Goal: Information Seeking & Learning: Check status

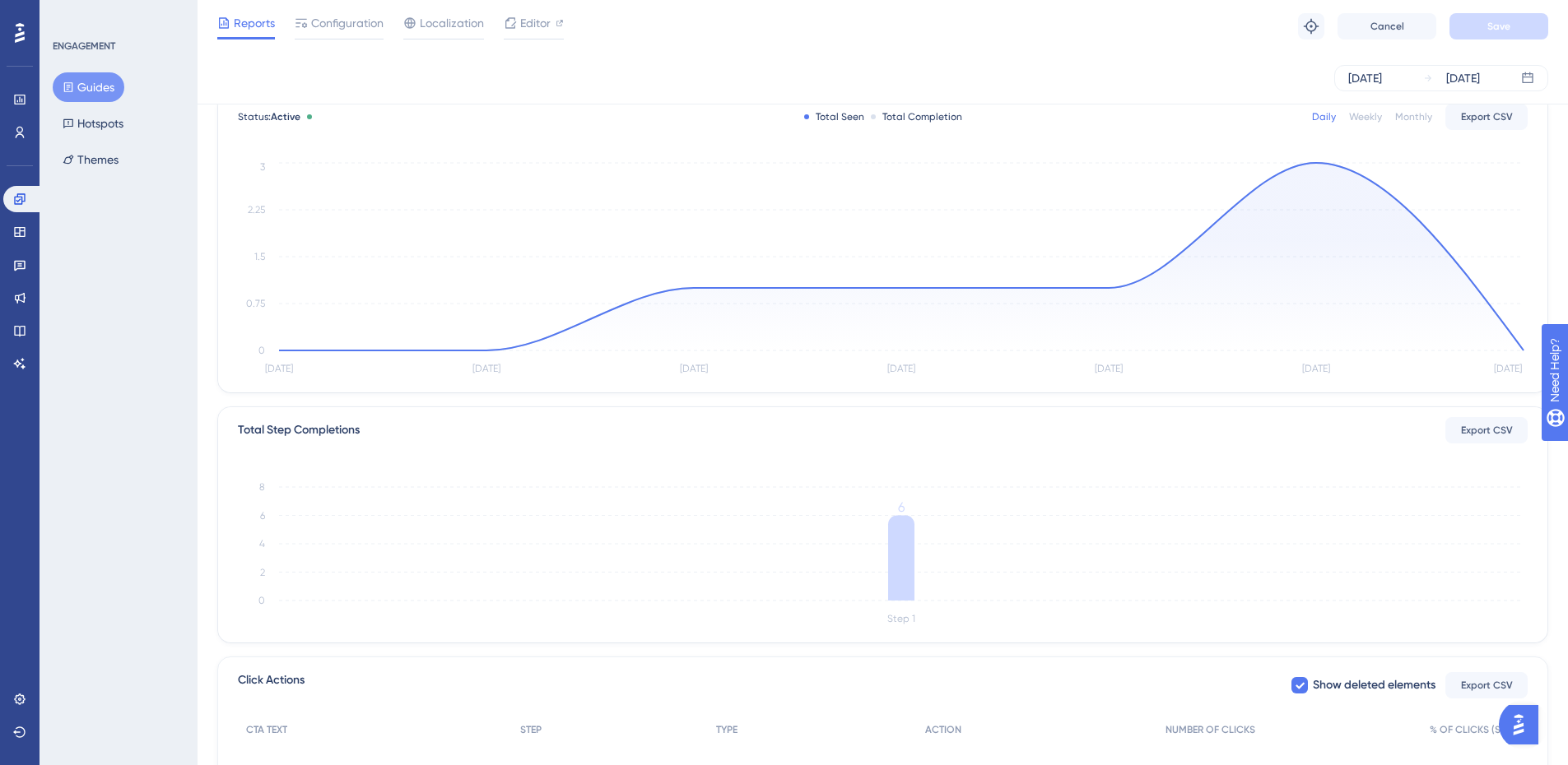
scroll to position [277, 0]
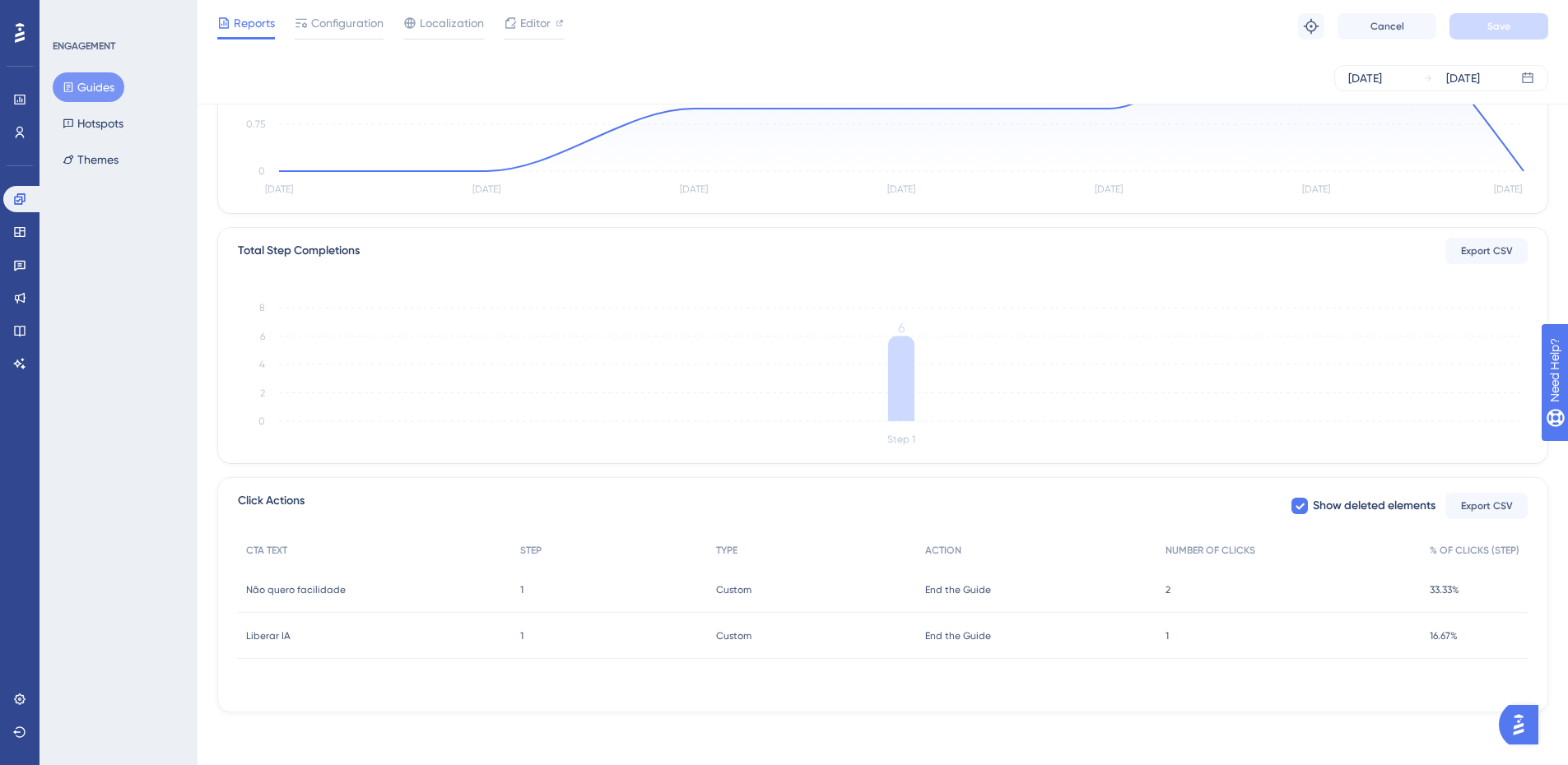
click at [1175, 588] on div "2 2" at bounding box center [1289, 590] width 264 height 46
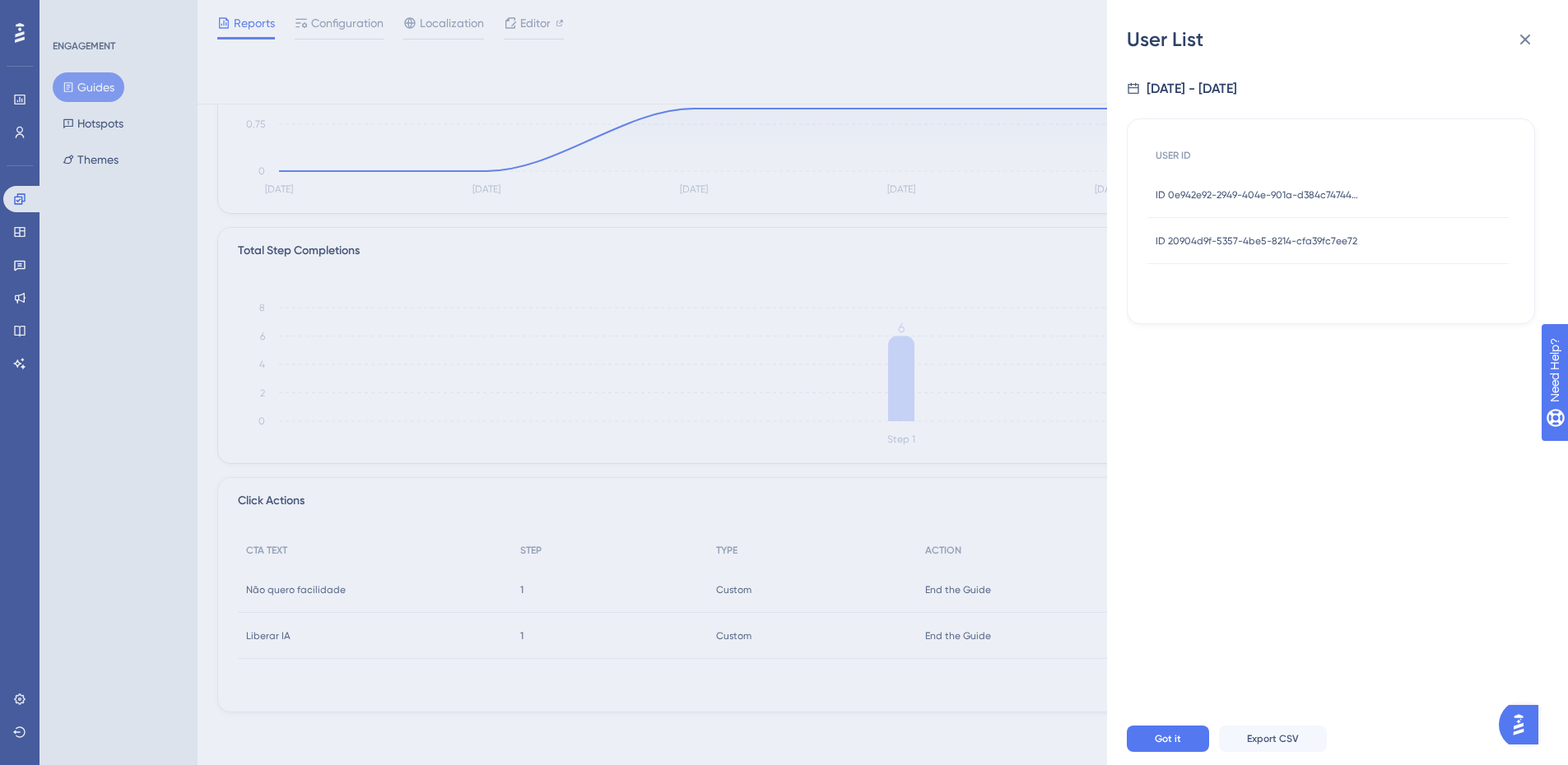
click at [759, 277] on div "User List [DATE] - [DATE] USER ID ID 0e942e92-2949-404e-901a-d384c747448a ID 0e…" at bounding box center [784, 382] width 1568 height 765
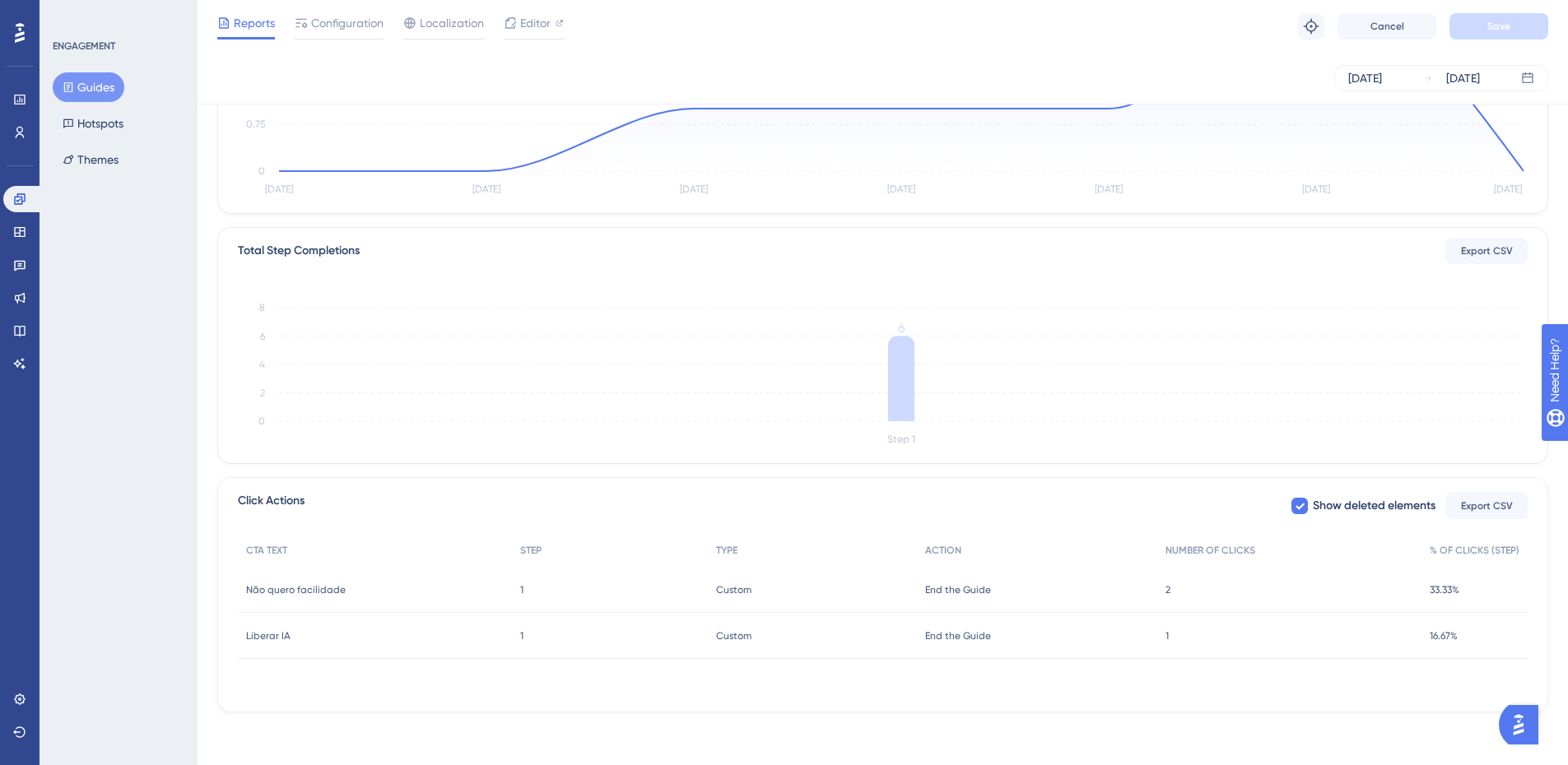
scroll to position [0, 0]
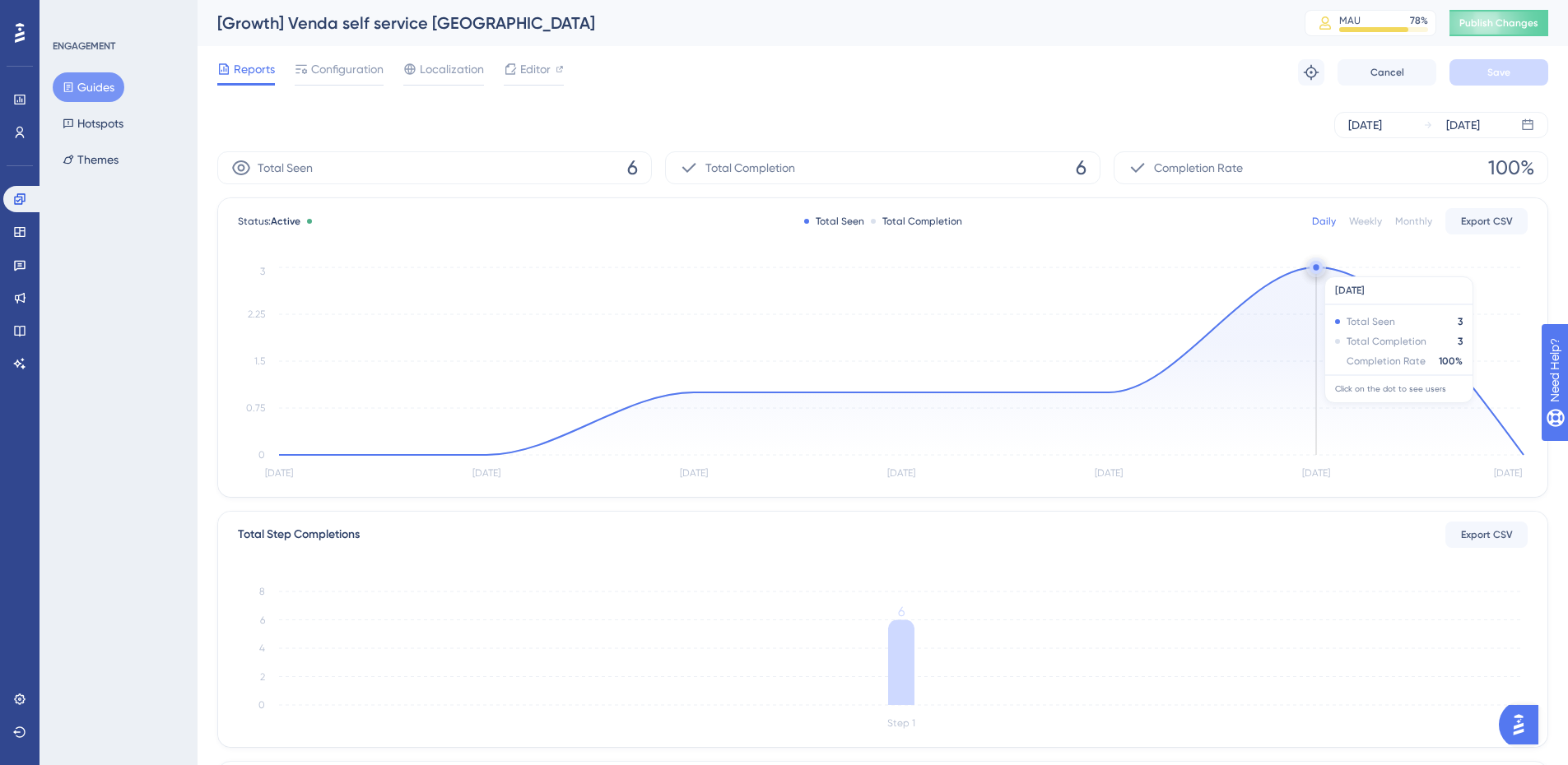
click at [1315, 268] on circle at bounding box center [1315, 266] width 6 height 6
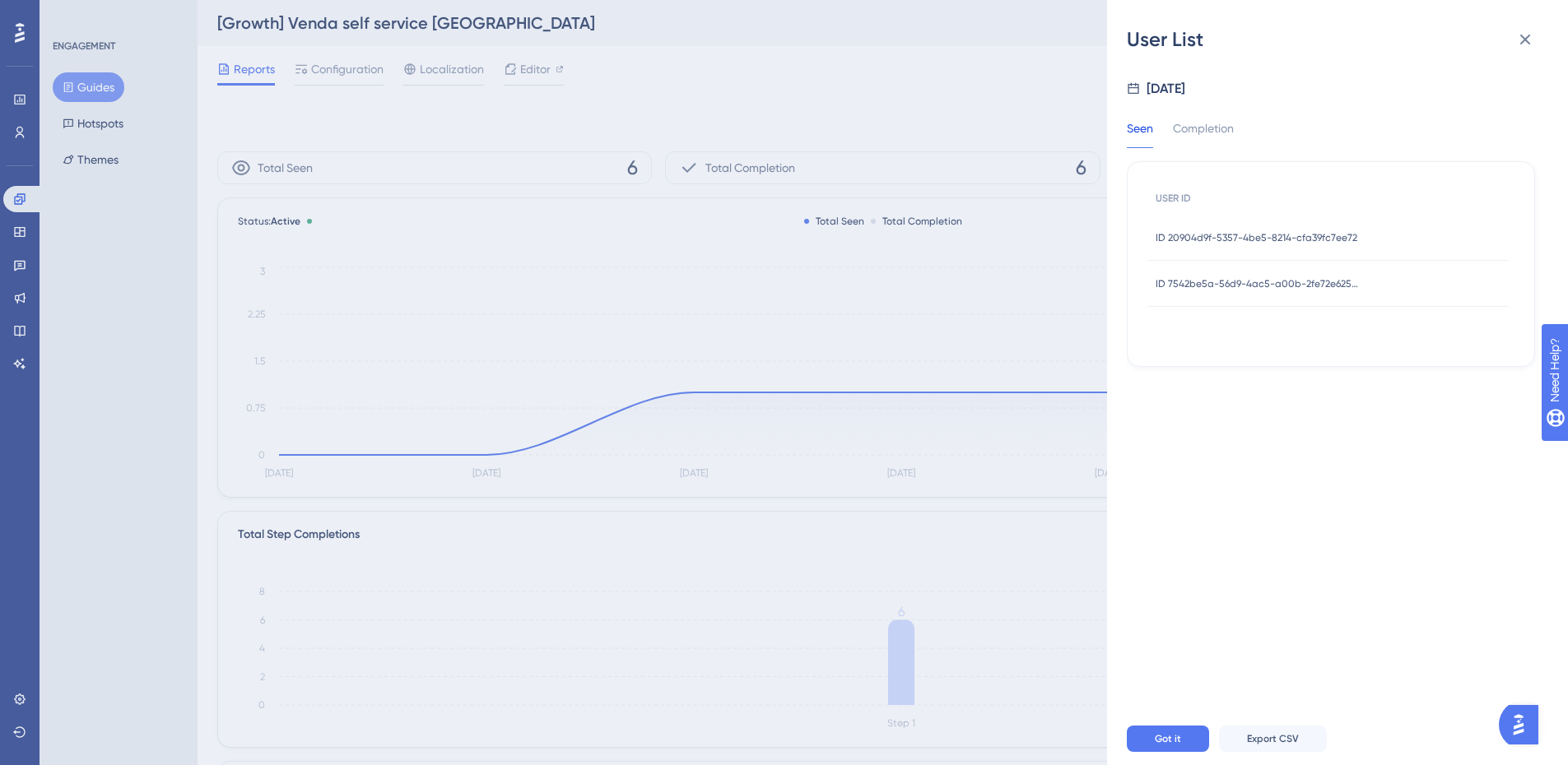
click at [1216, 237] on span "ID 20904d9f-5357-4be5-8214-cfa39fc7ee72" at bounding box center [1256, 237] width 202 height 13
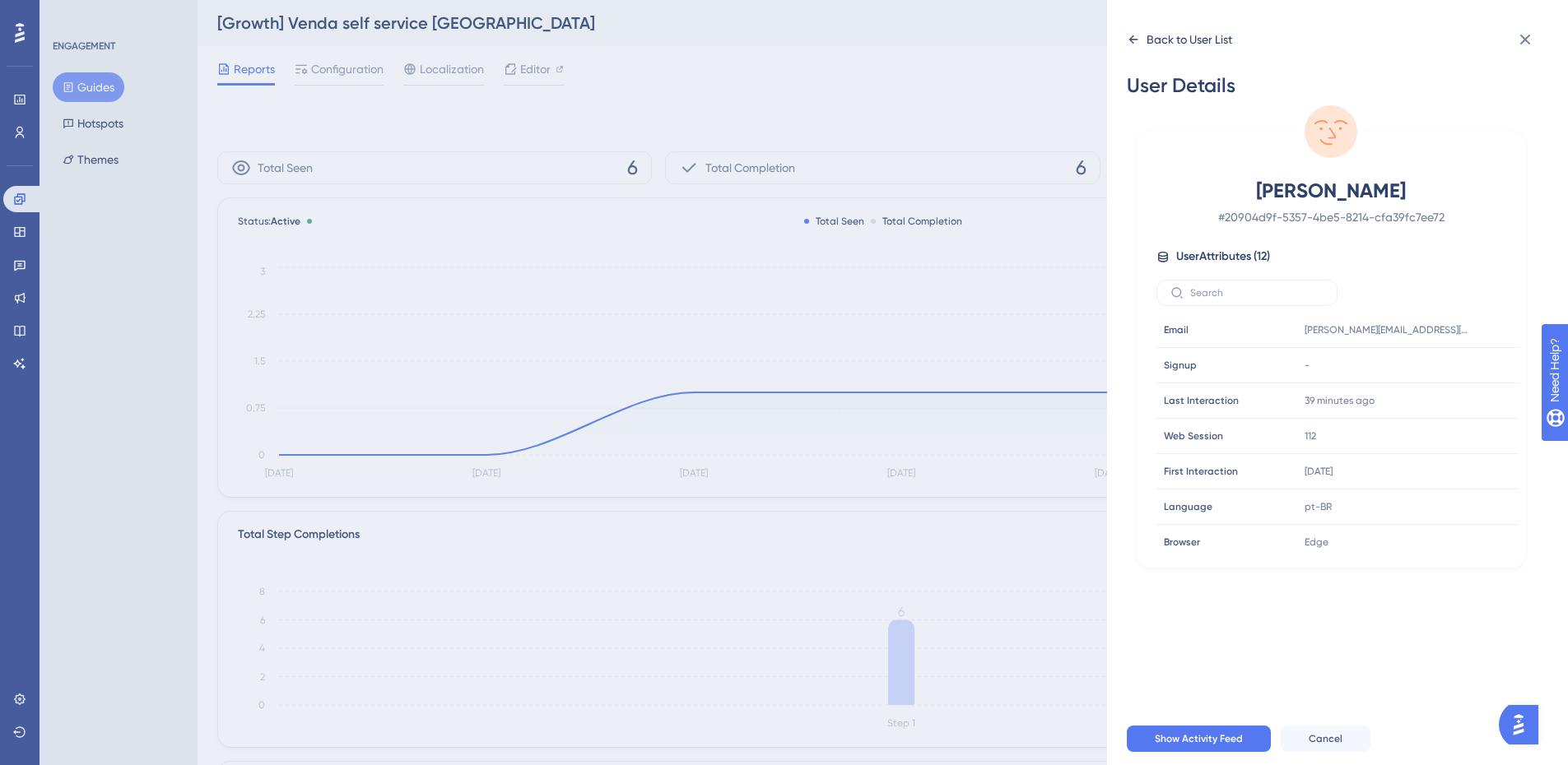
click at [1128, 34] on icon at bounding box center [1133, 39] width 13 height 13
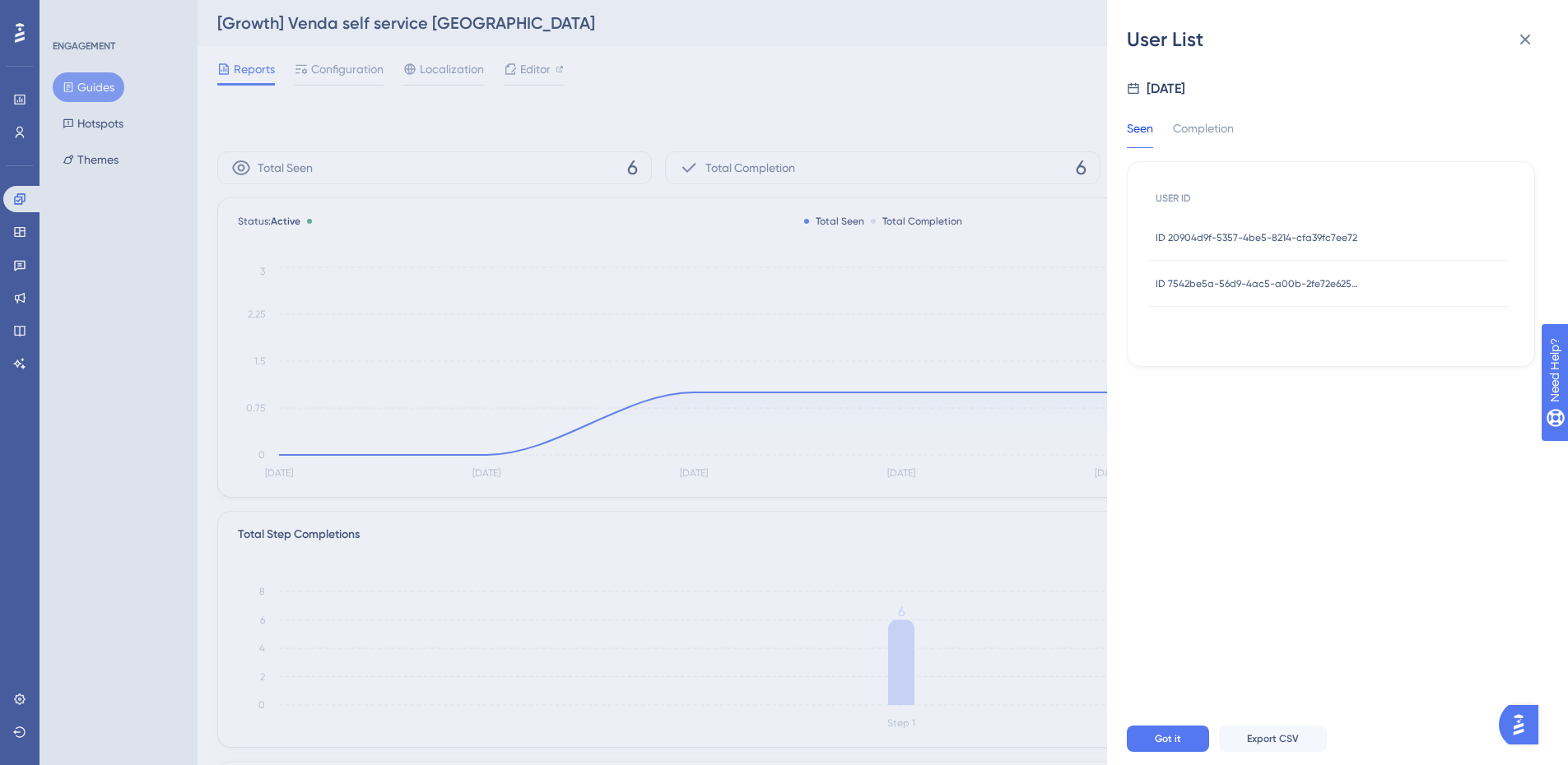
click at [1249, 291] on div "ID 7542be5a-56d9-4ac5-a00b-2fe72e62583e ID 7542be5a-56d9-4ac5-a00b-2fe72e62583e" at bounding box center [1259, 284] width 206 height 46
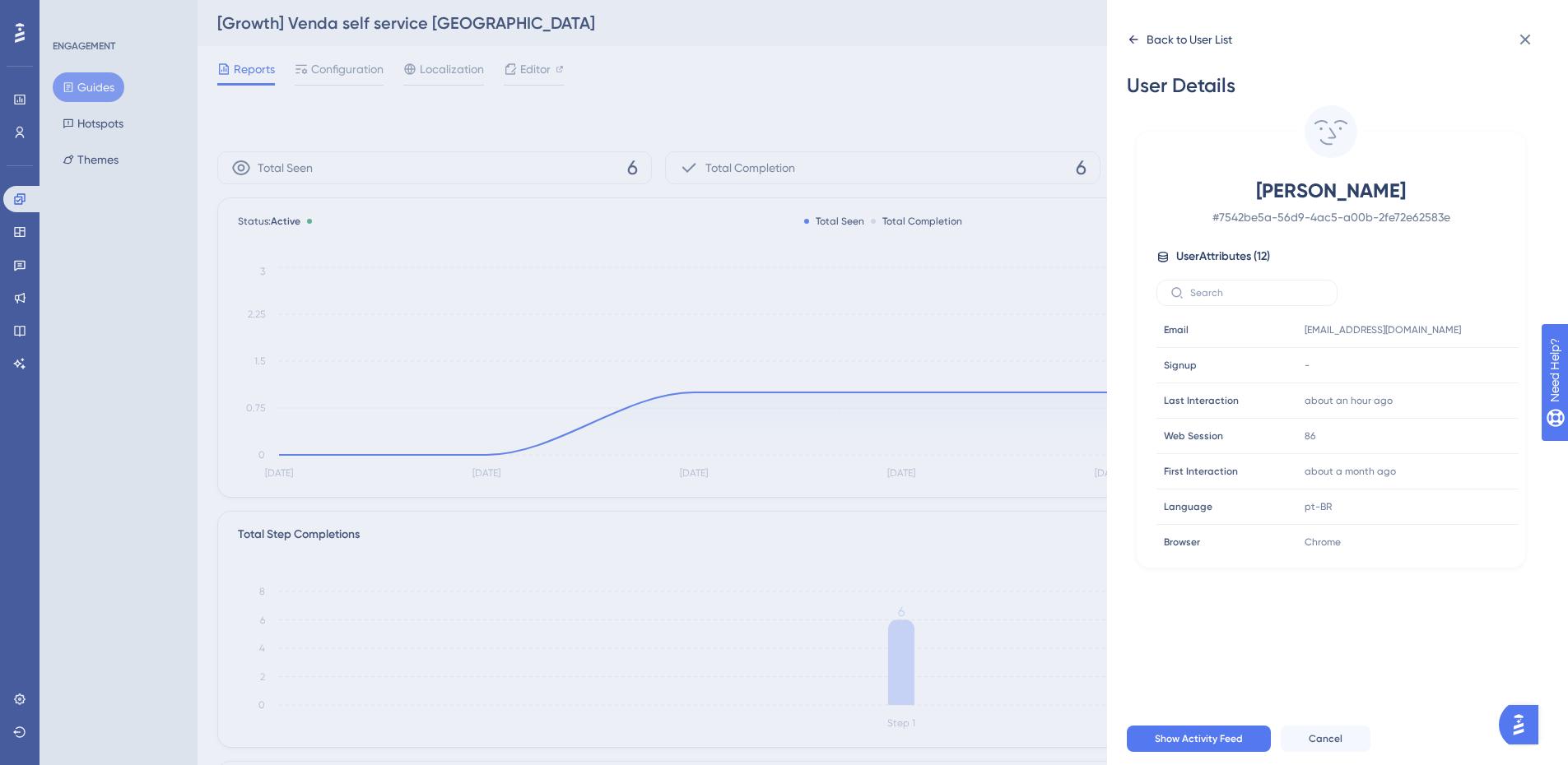
click at [1130, 36] on icon at bounding box center [1133, 39] width 13 height 13
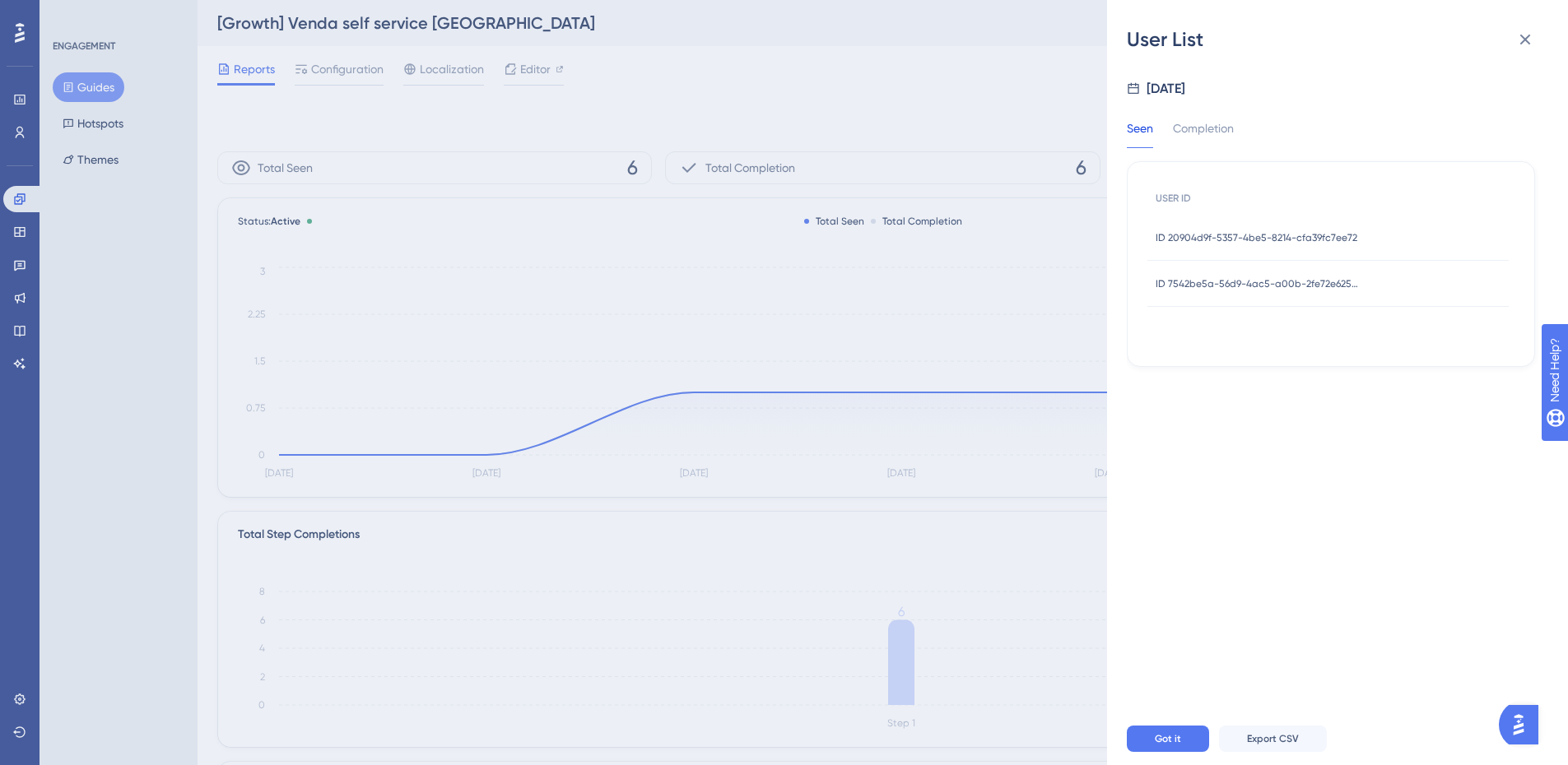
click at [999, 247] on div "User List [DATE] Seen Completion USER ID ID 20904d9f-5357-4be5-8214-cfa39fc7ee7…" at bounding box center [784, 382] width 1568 height 765
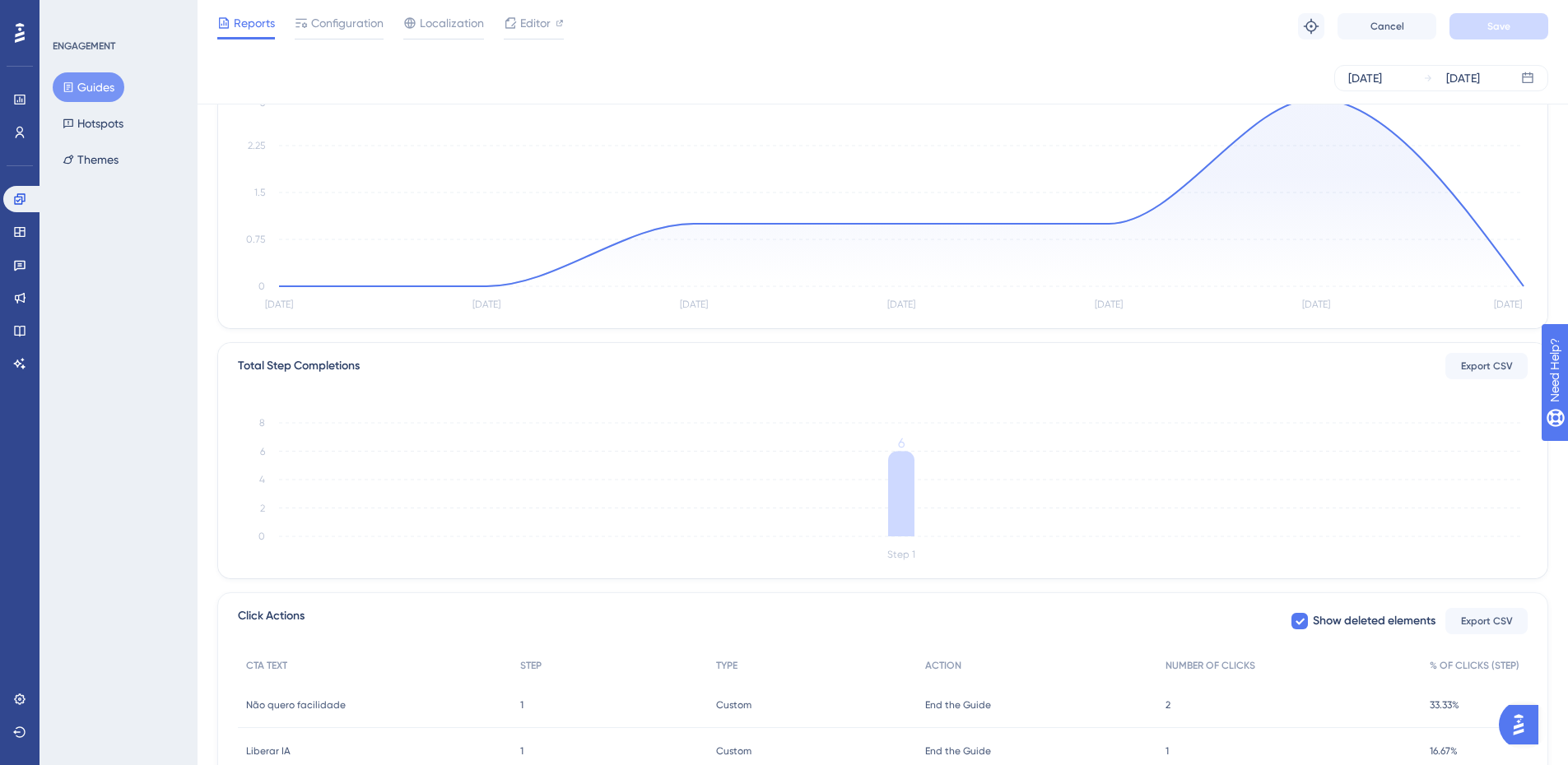
scroll to position [277, 0]
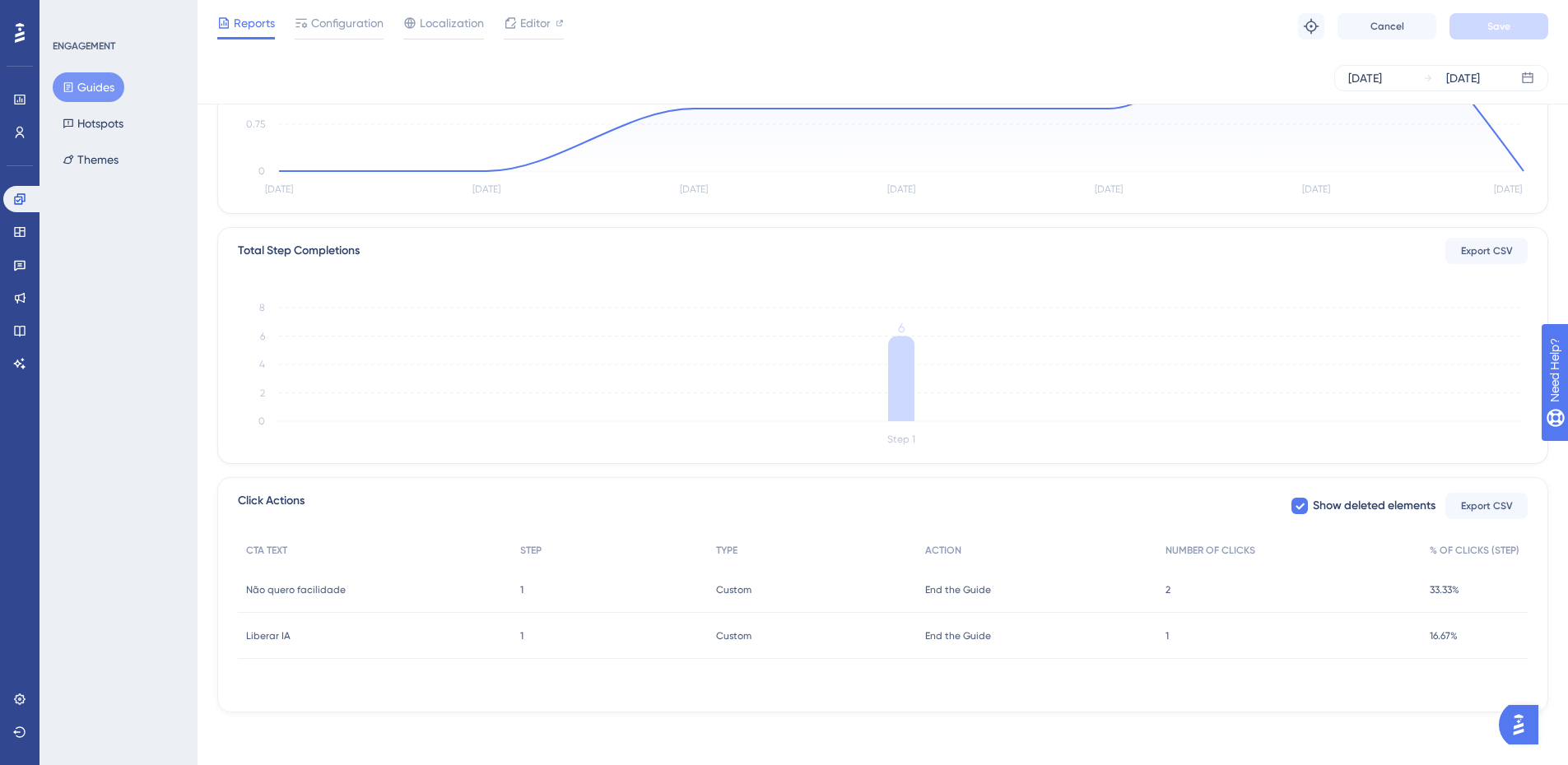
click at [1169, 596] on span "2" at bounding box center [1168, 590] width 5 height 13
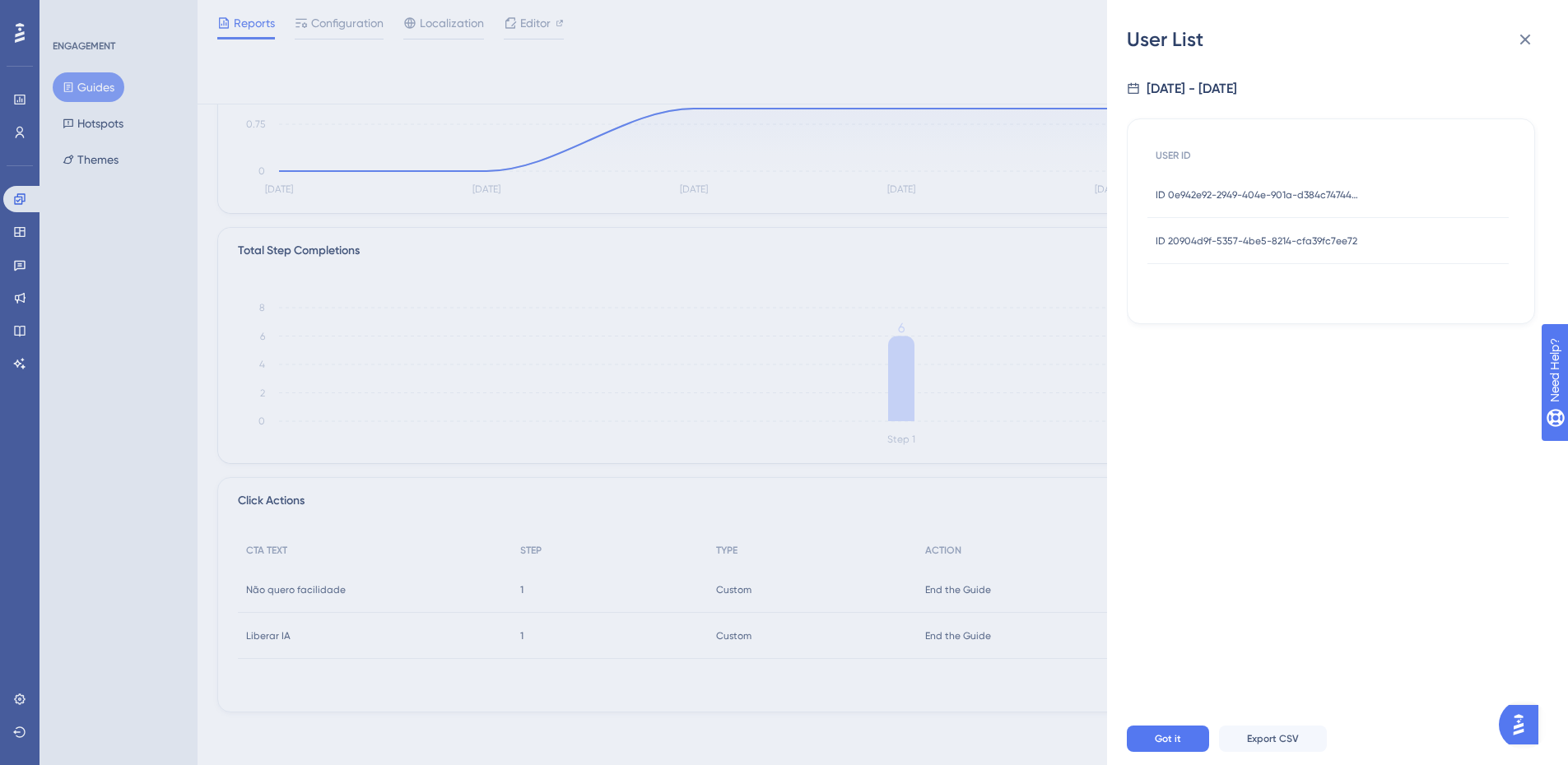
click at [1250, 227] on div "ID 20904d9f-5357-4be5-8214-cfa39fc7ee72 ID 20904d9f-5357-4be5-8214-cfa39fc7ee72" at bounding box center [1256, 241] width 202 height 46
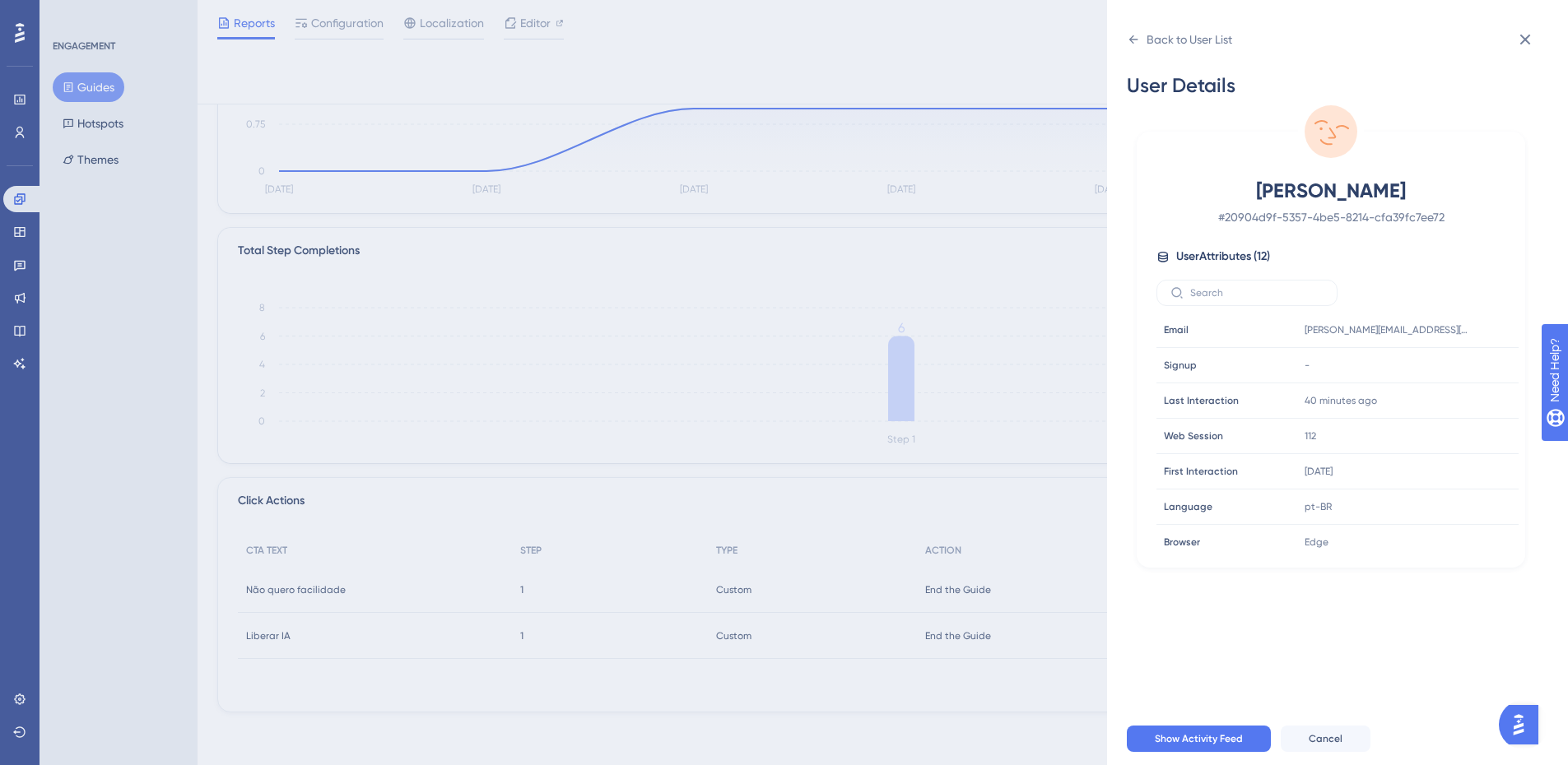
click at [1298, 215] on span "# 20904d9f-5357-4be5-8214-cfa39fc7ee72" at bounding box center [1331, 217] width 289 height 20
click at [1363, 229] on div "[PERSON_NAME] # 20904d9f-5357-4be5-8214-cfa39fc7ee72 User Attributes ( 12 ) Ema…" at bounding box center [1331, 366] width 375 height 377
drag, startPoint x: 1446, startPoint y: 217, endPoint x: 1225, endPoint y: 218, distance: 221.0
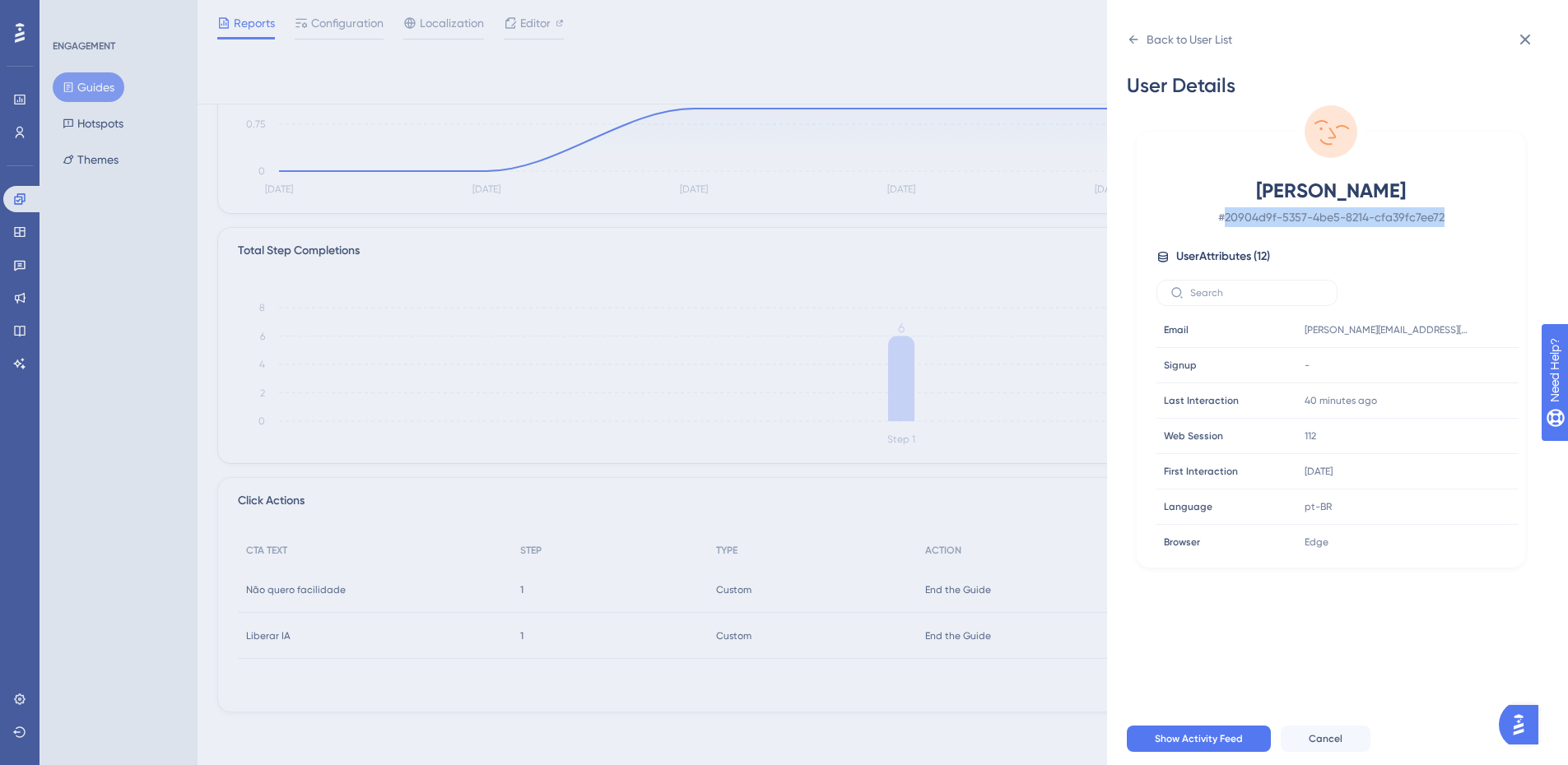
click at [1225, 218] on span "# 20904d9f-5357-4be5-8214-cfa39fc7ee72" at bounding box center [1331, 217] width 289 height 20
copy span "20904d9f-5357-4be5-8214-cfa39fc7ee72"
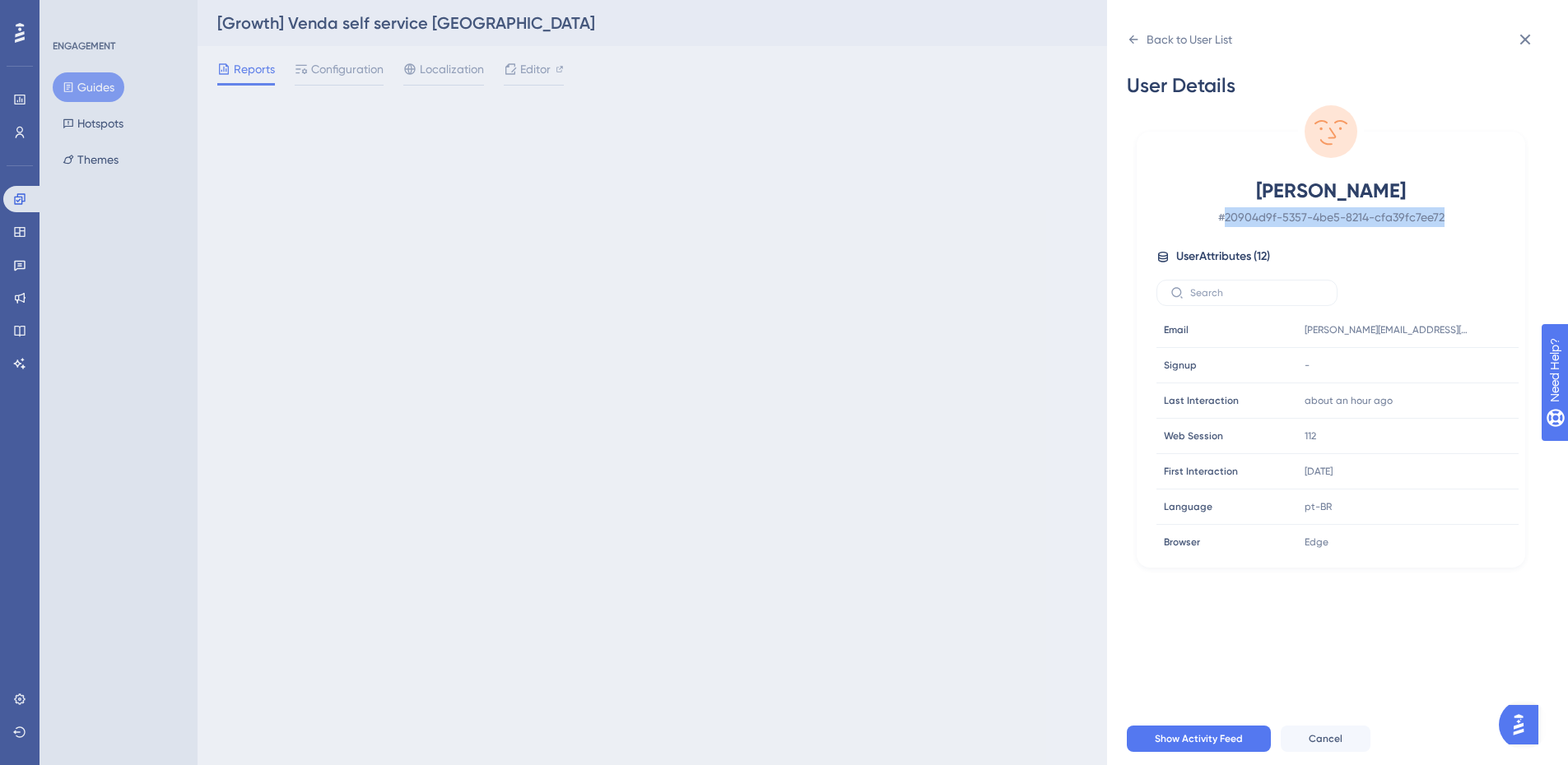
scroll to position [0, 0]
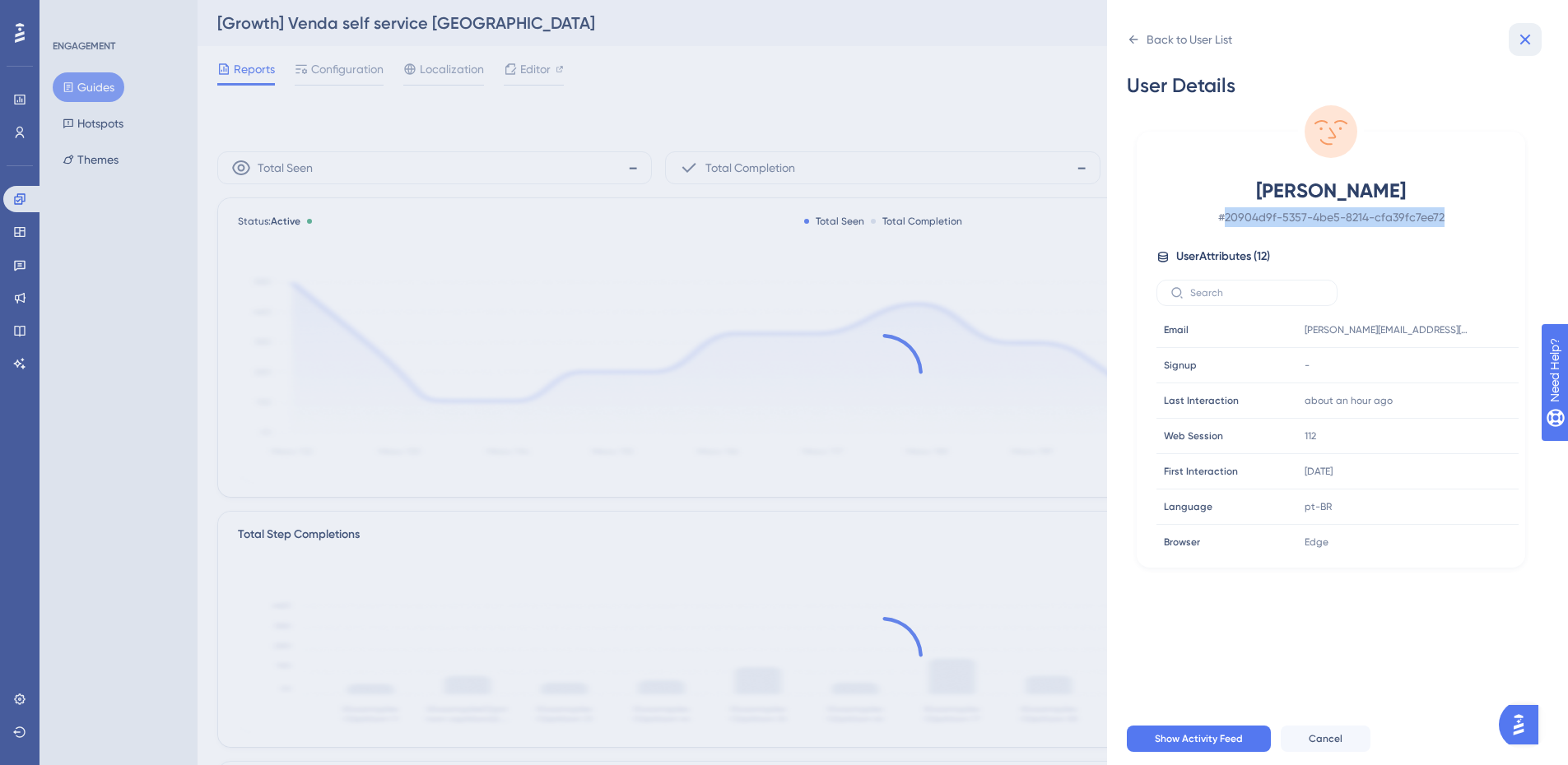
click at [1533, 39] on icon at bounding box center [1525, 39] width 20 height 20
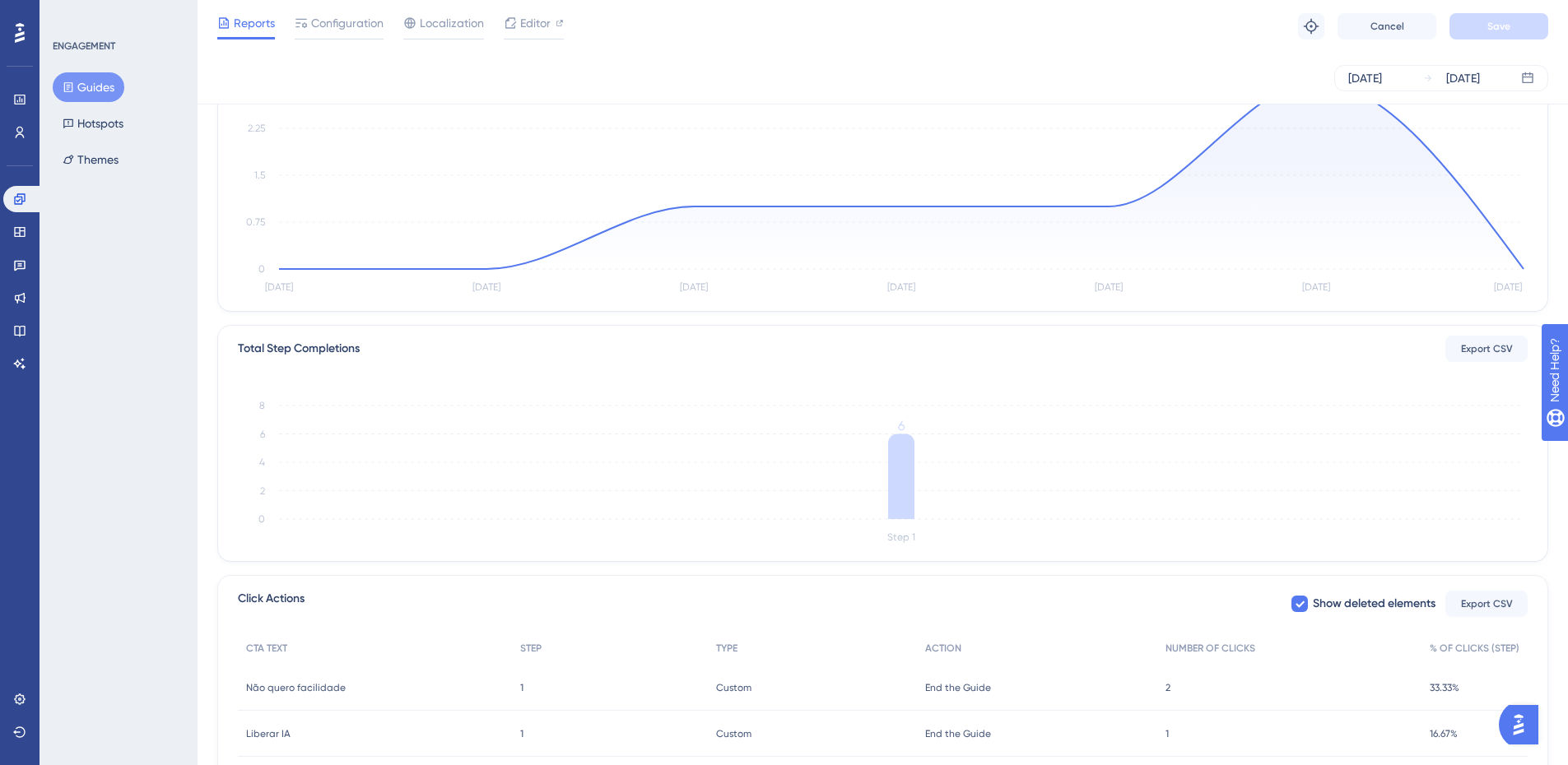
scroll to position [277, 0]
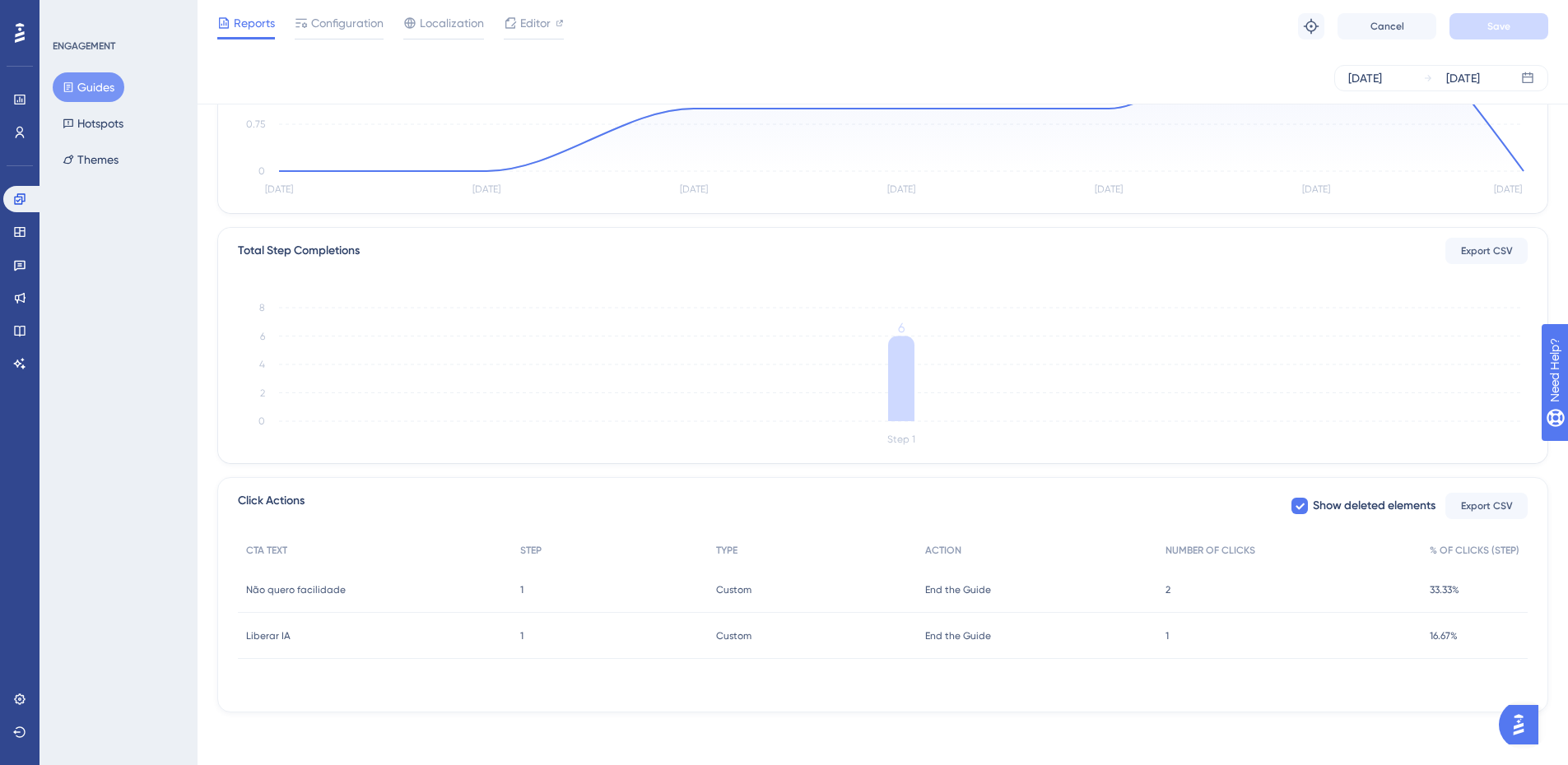
click at [98, 85] on button "Guides" at bounding box center [89, 87] width 72 height 30
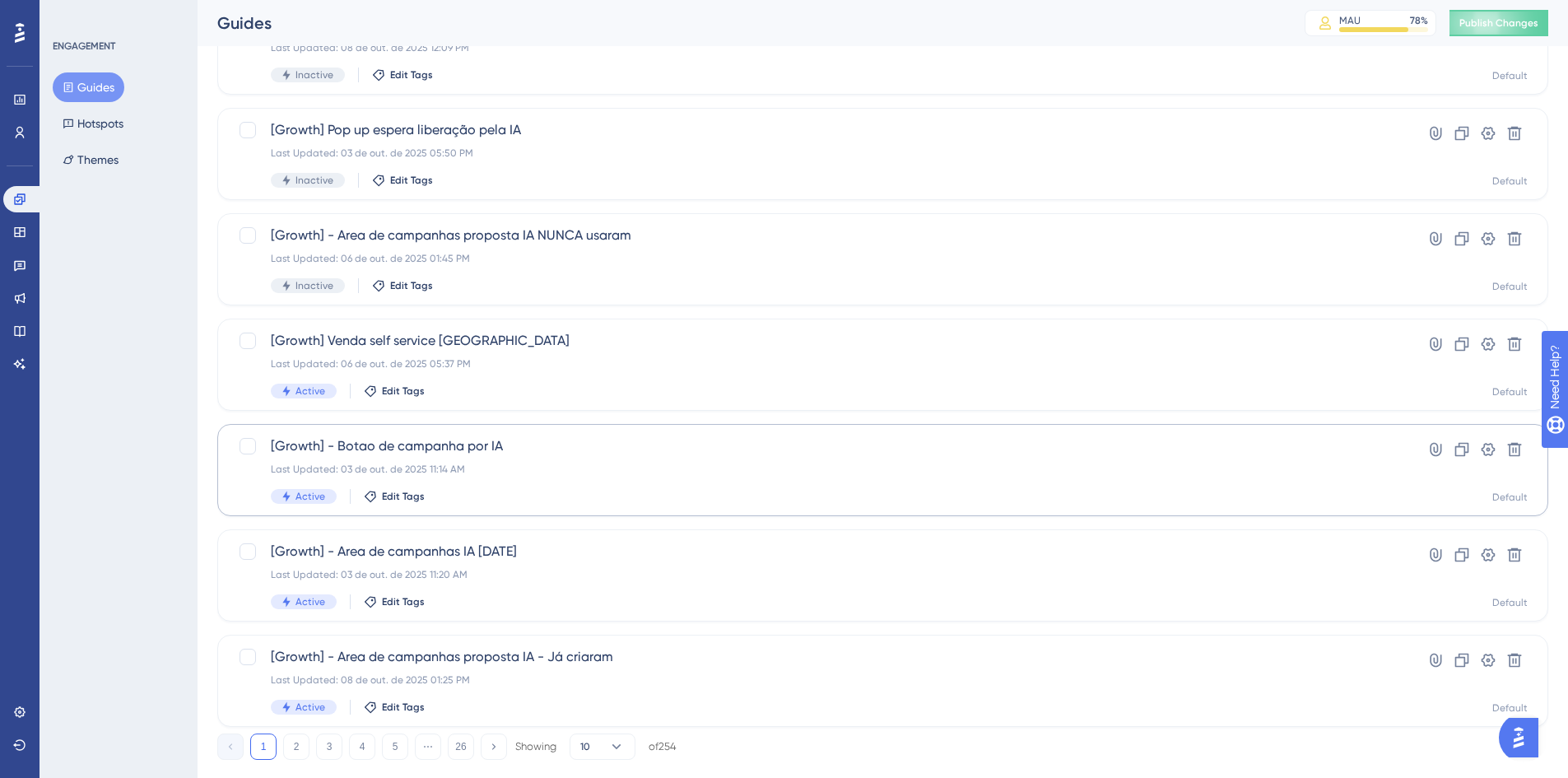
scroll to position [494, 0]
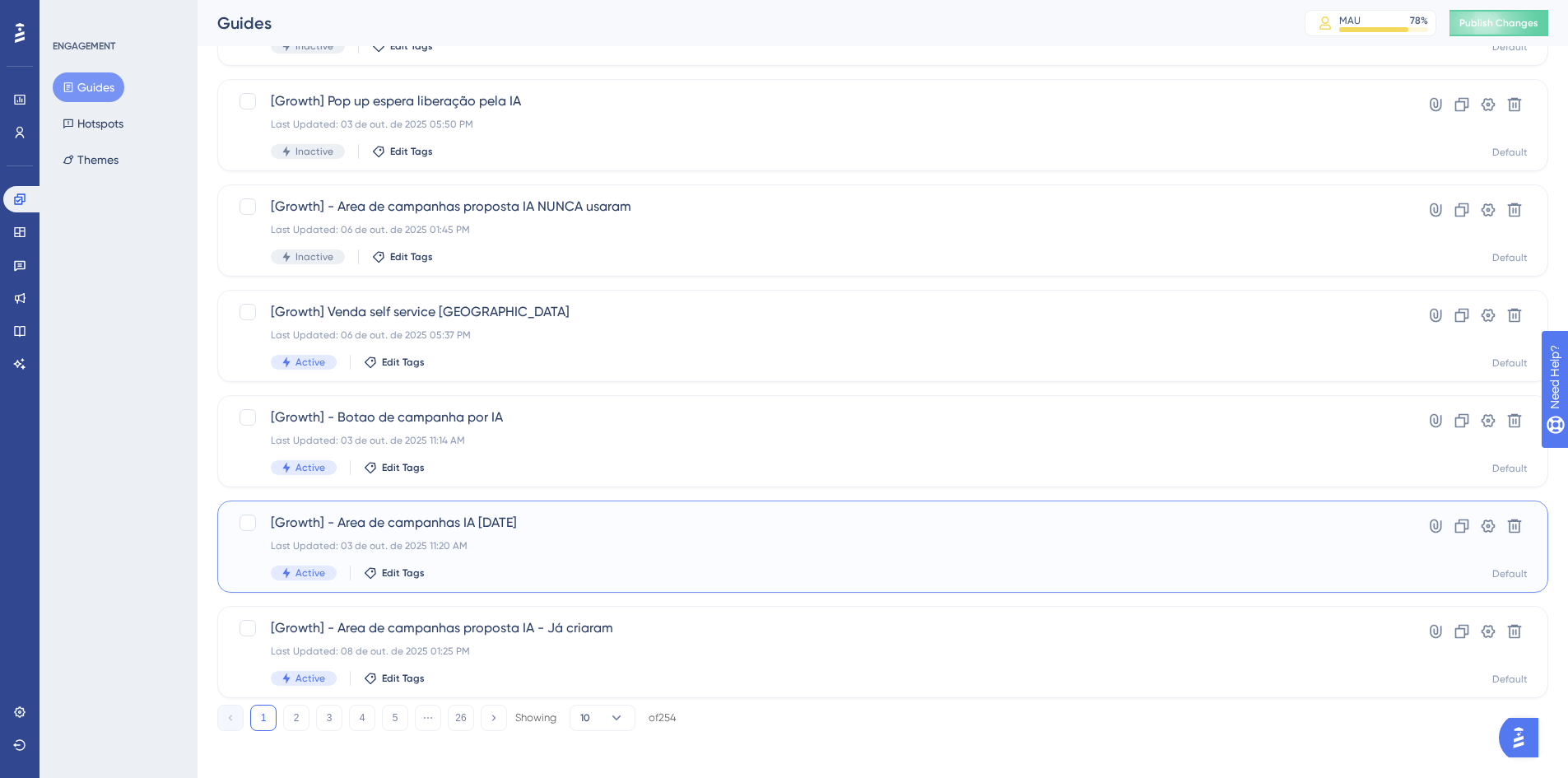
click at [582, 551] on div "Last Updated: 03 de out. de 2025 11:20 AM" at bounding box center [816, 545] width 1092 height 13
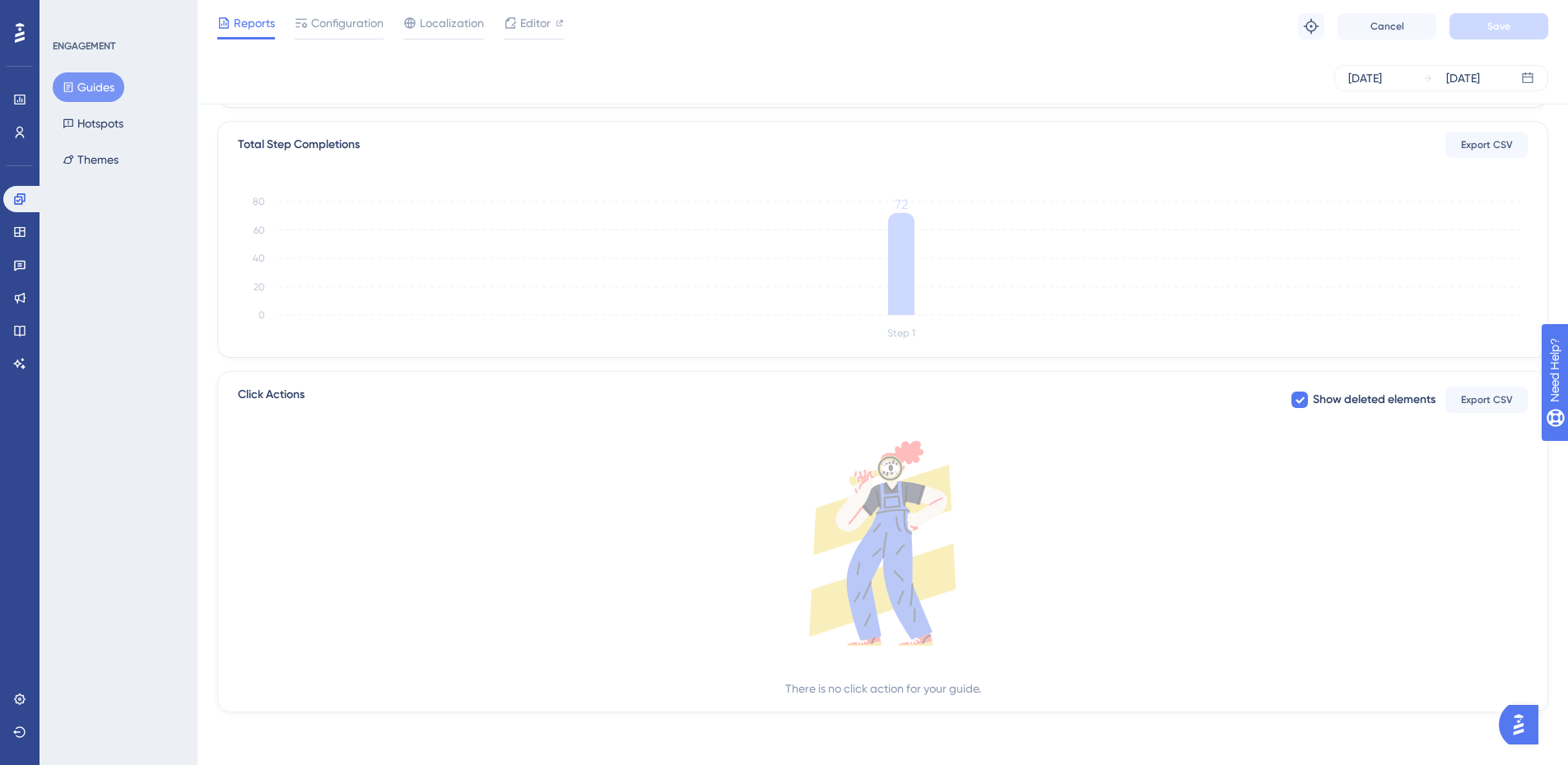
scroll to position [54, 0]
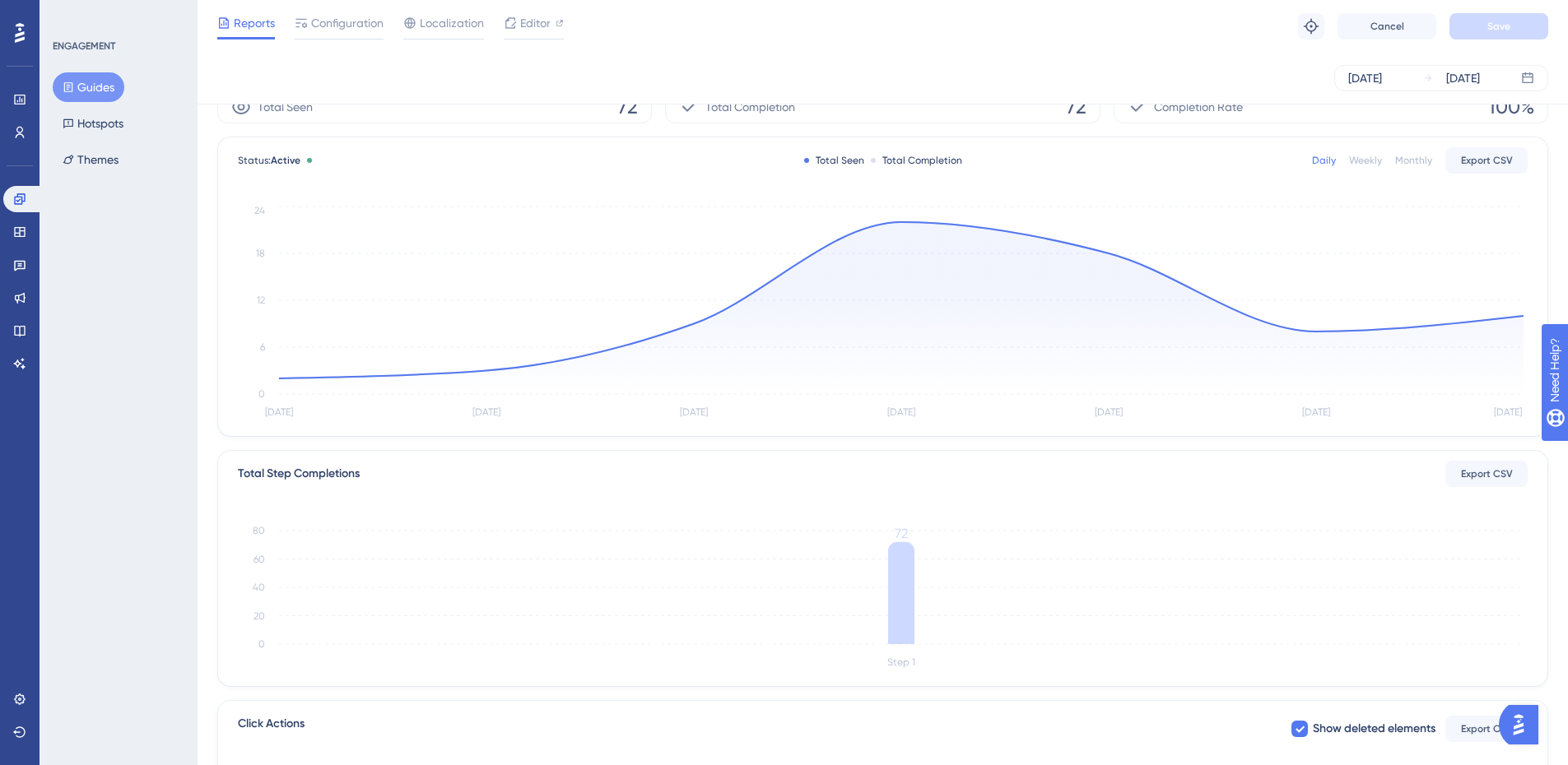
click at [70, 87] on icon at bounding box center [68, 88] width 9 height 10
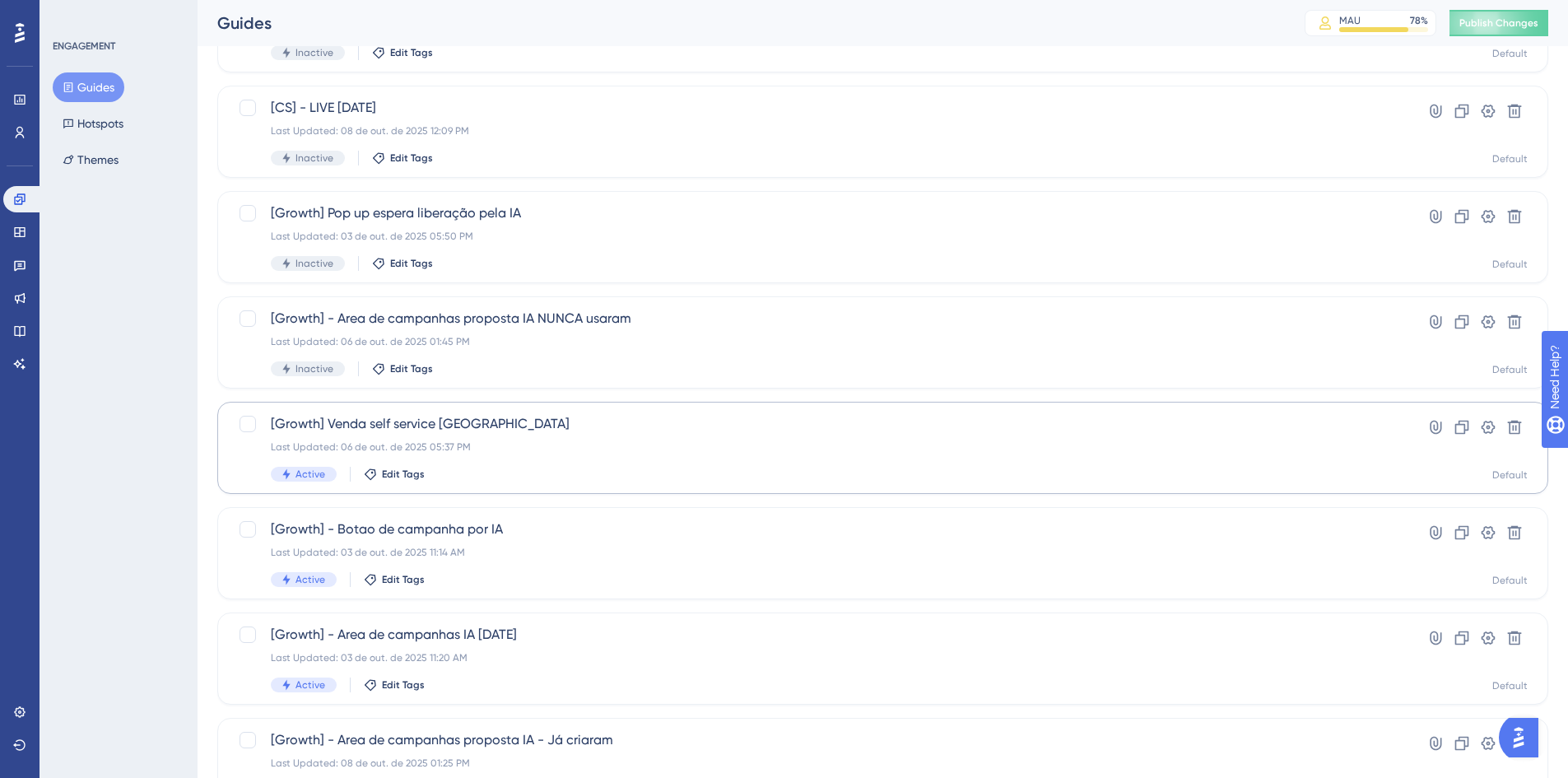
scroll to position [411, 0]
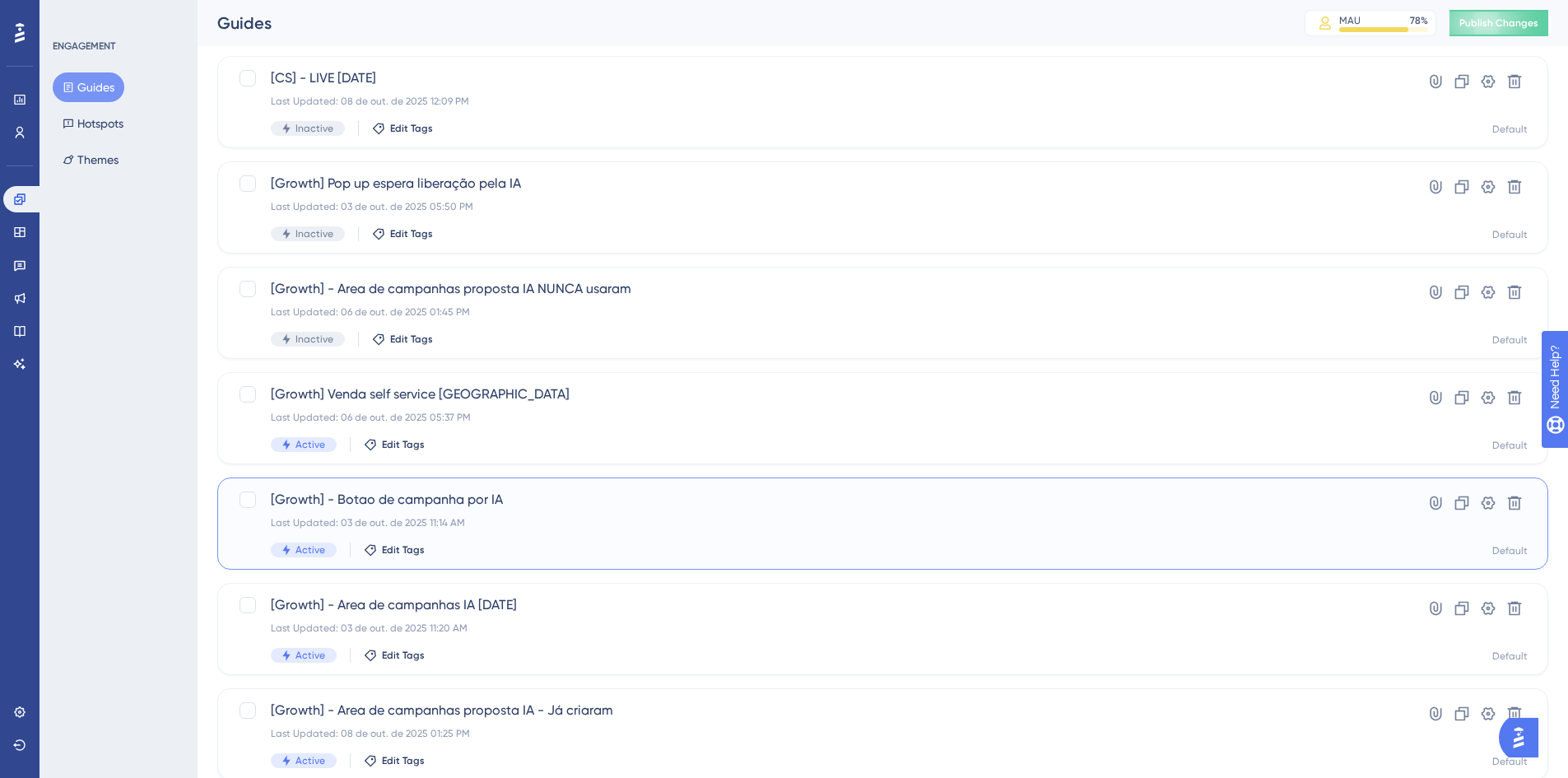
click at [628, 498] on span "[Growth] - Botao de campanha por IA" at bounding box center [816, 499] width 1092 height 20
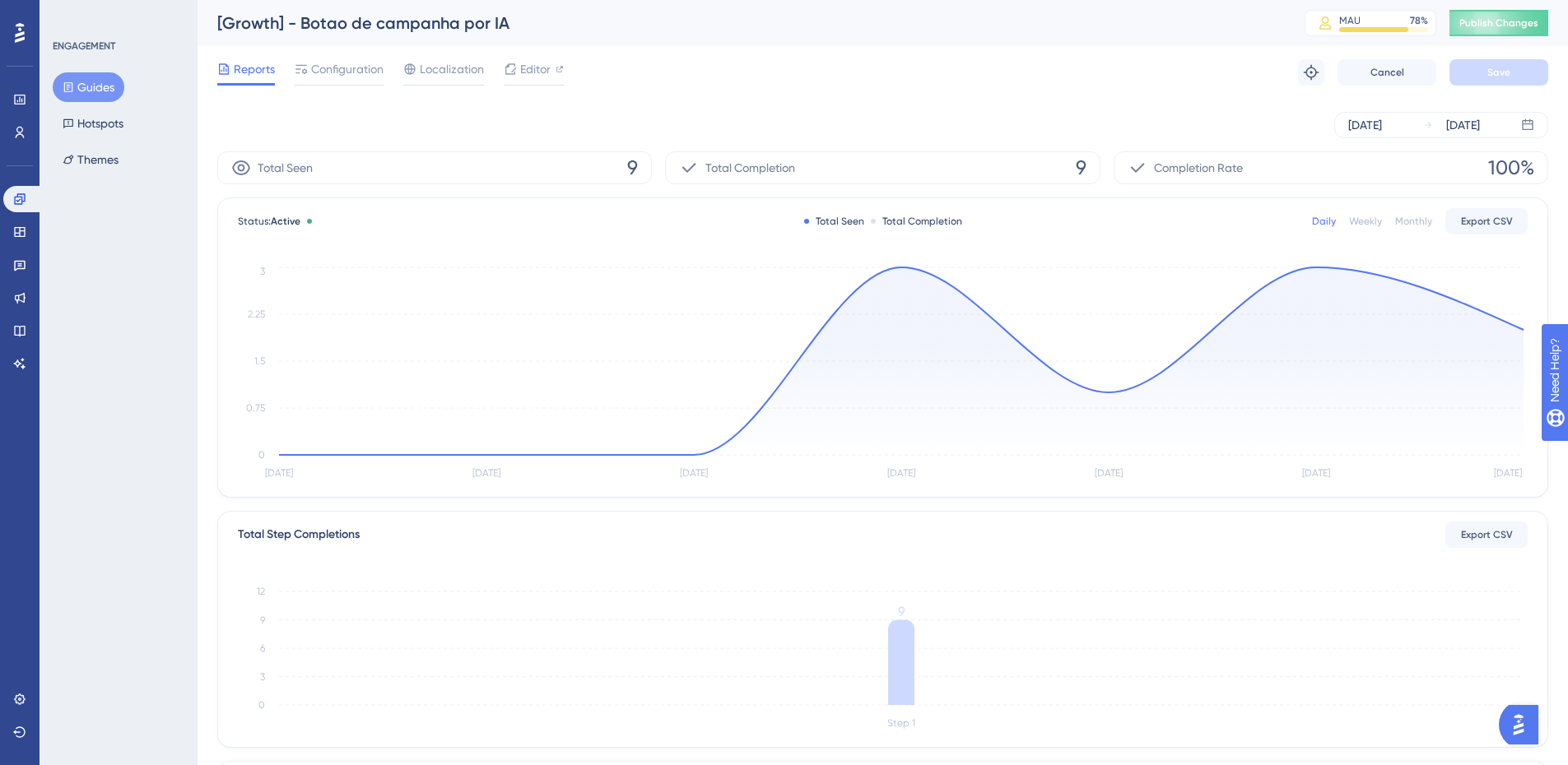
click at [100, 77] on button "Guides" at bounding box center [89, 87] width 72 height 30
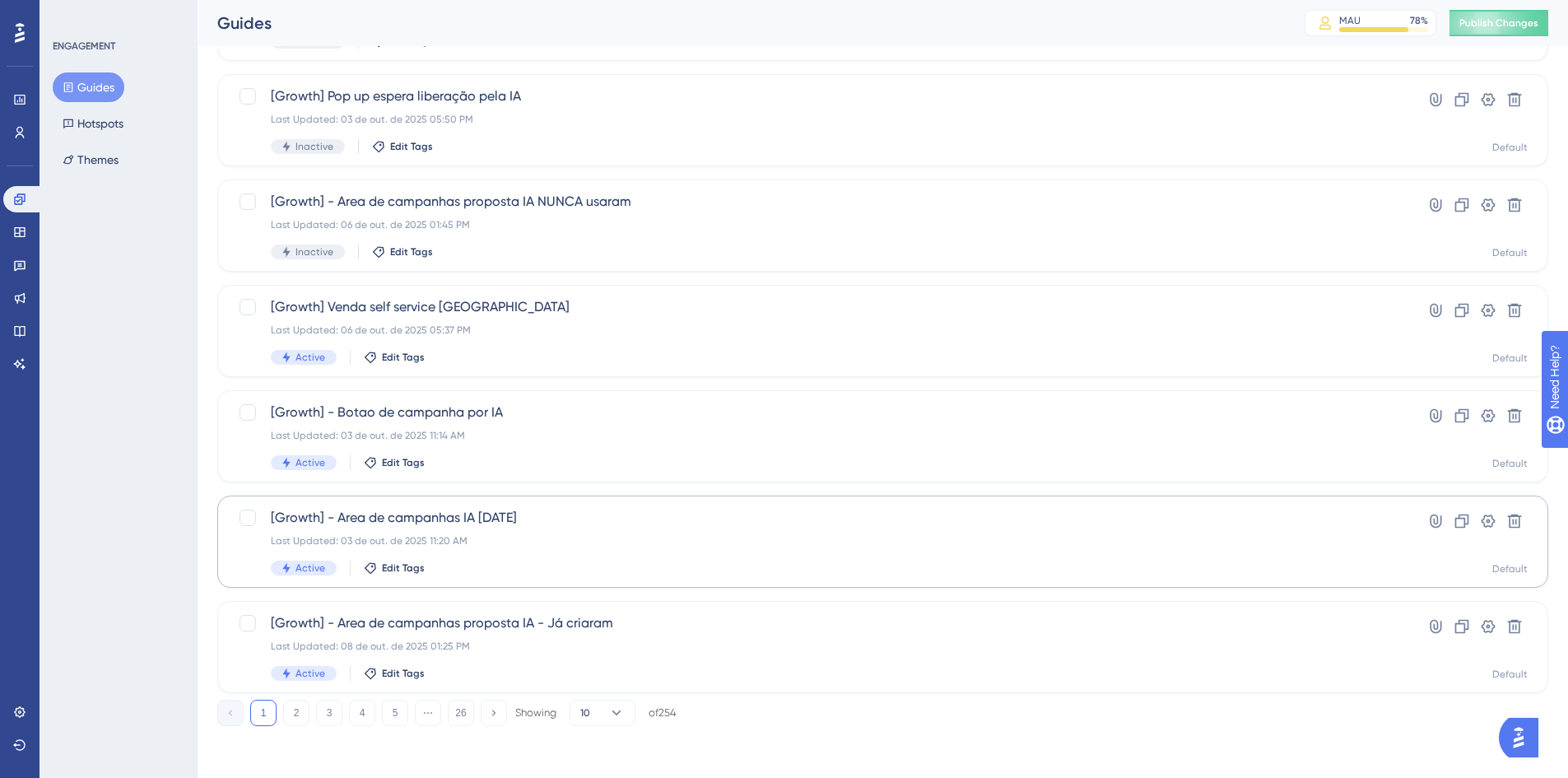
scroll to position [500, 0]
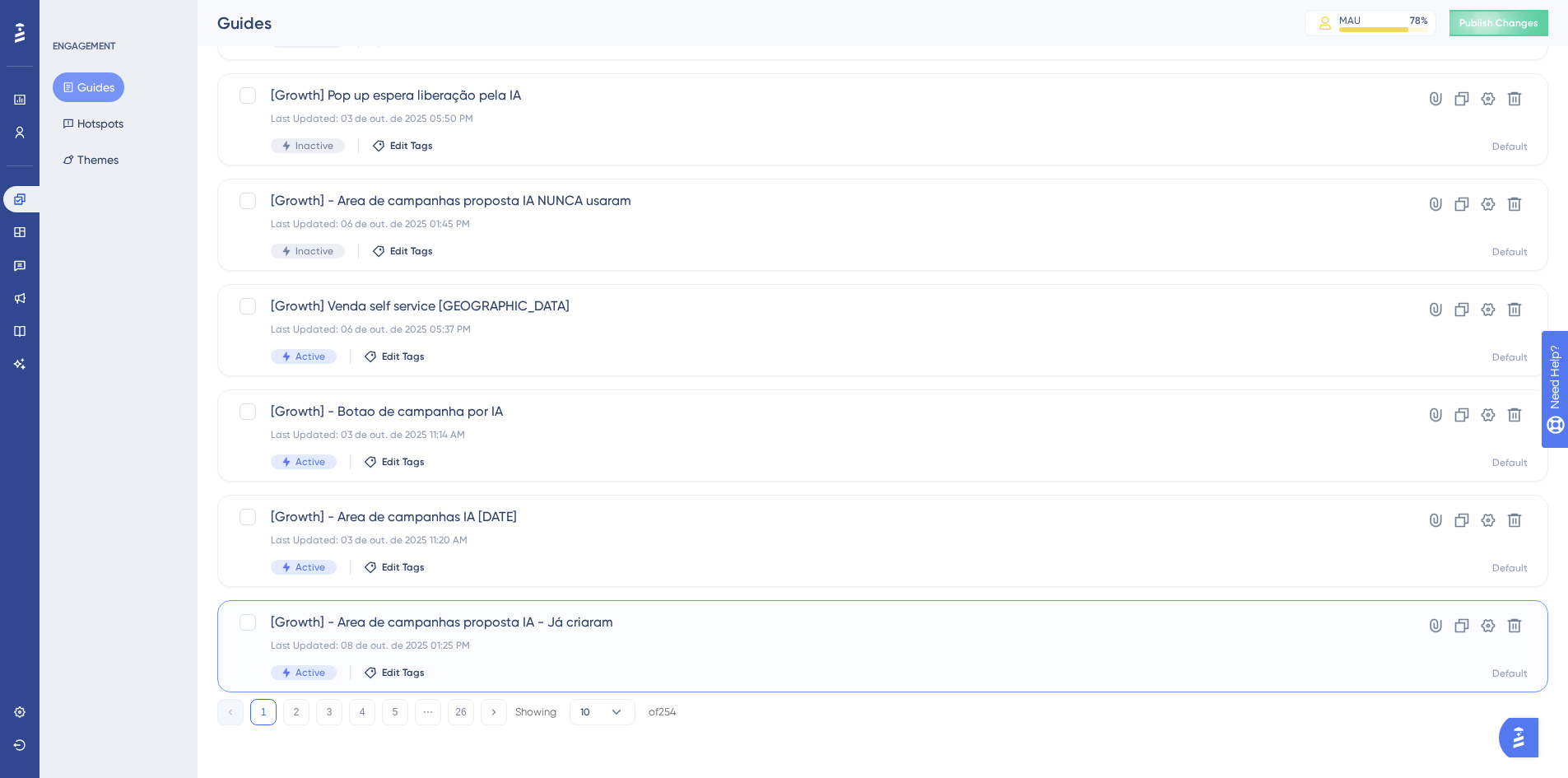
click at [581, 638] on div "Last Updated: 08 de out. de 2025 01:25 PM" at bounding box center [816, 644] width 1092 height 13
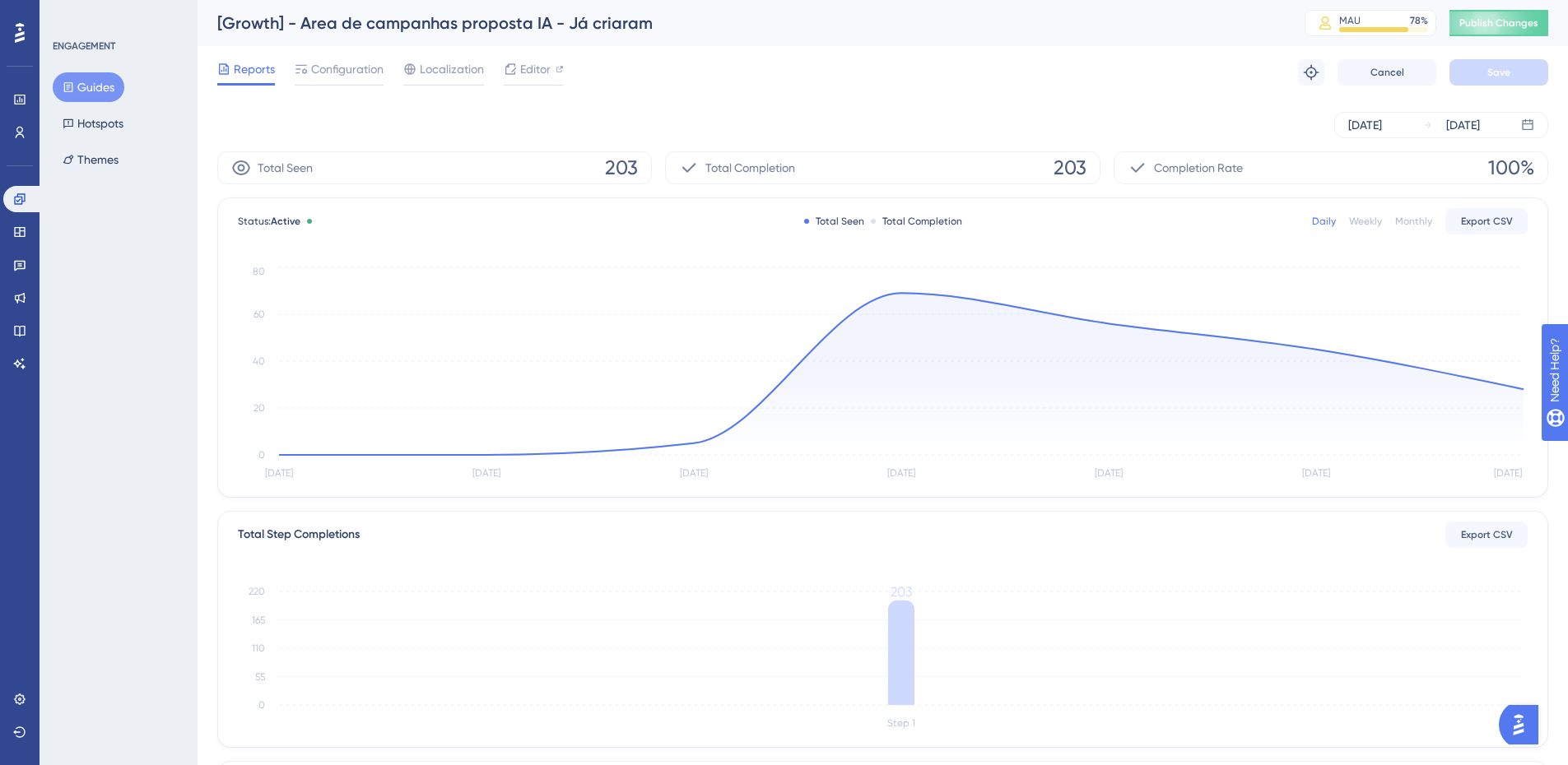
click at [83, 93] on button "Guides" at bounding box center [89, 87] width 72 height 30
